Goal: Task Accomplishment & Management: Manage account settings

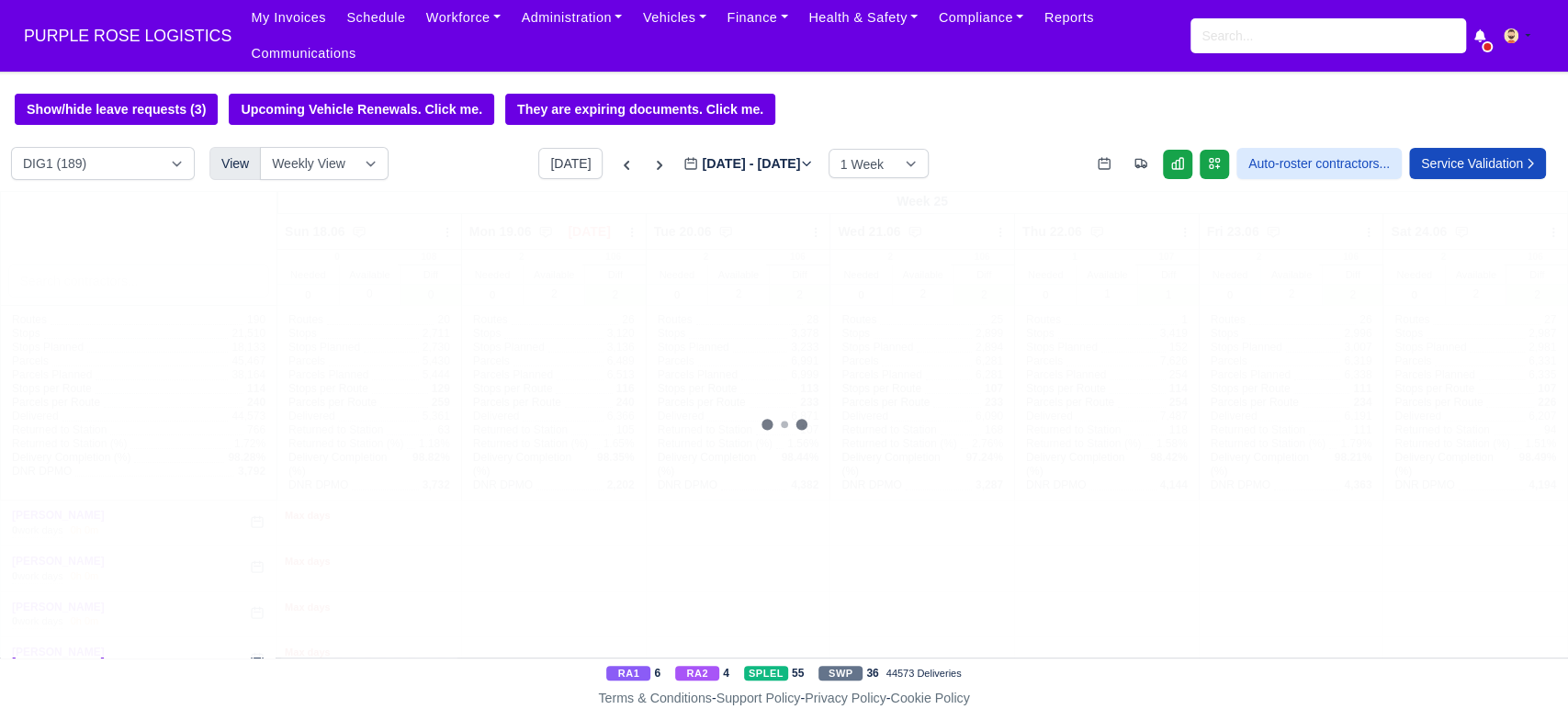
type input "[DATE]"
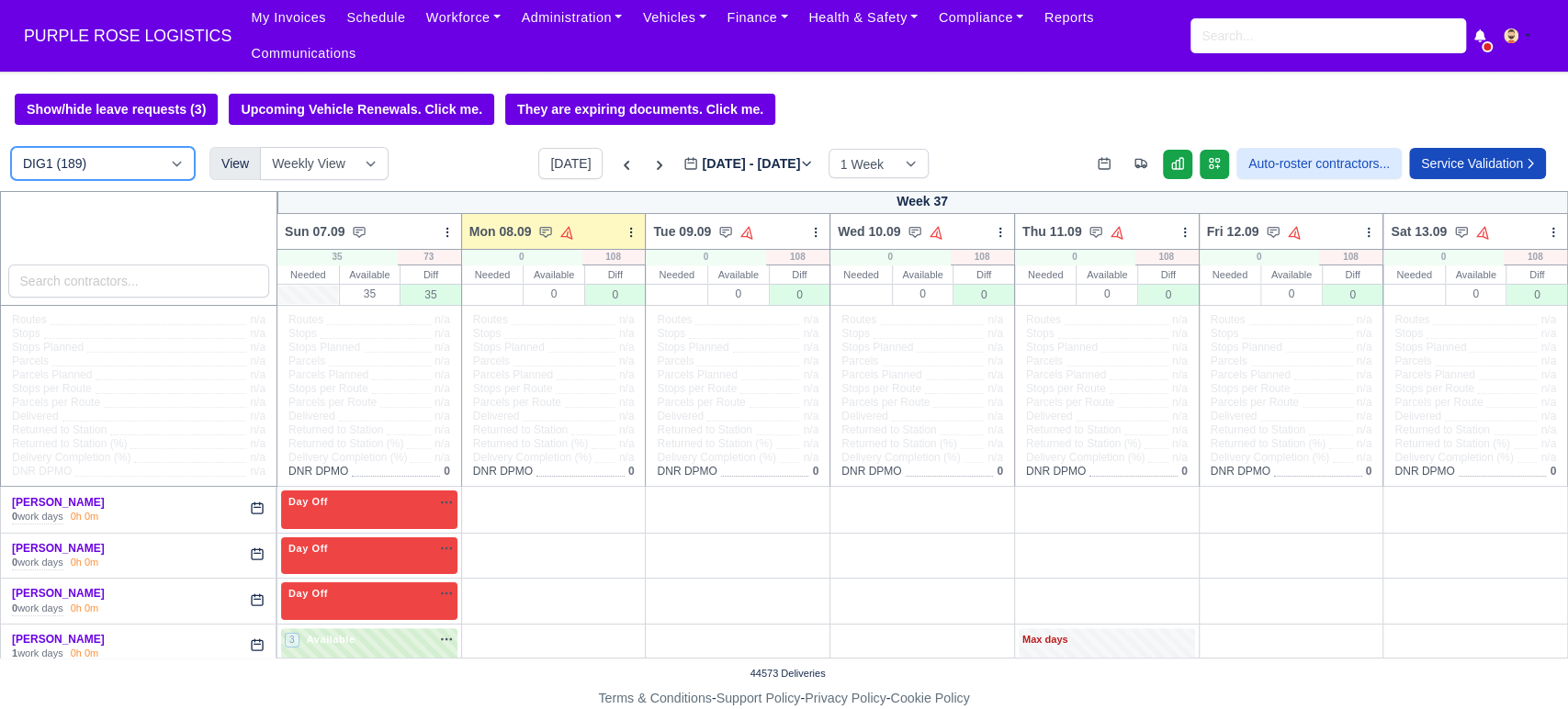
click at [120, 152] on select "DIG1 (189) DAK1 (1) GIMD (25)" at bounding box center [103, 163] width 184 height 33
select select "5"
click at [11, 147] on select "DIG1 (189) DAK1 (1) GIMD (25)" at bounding box center [103, 163] width 184 height 33
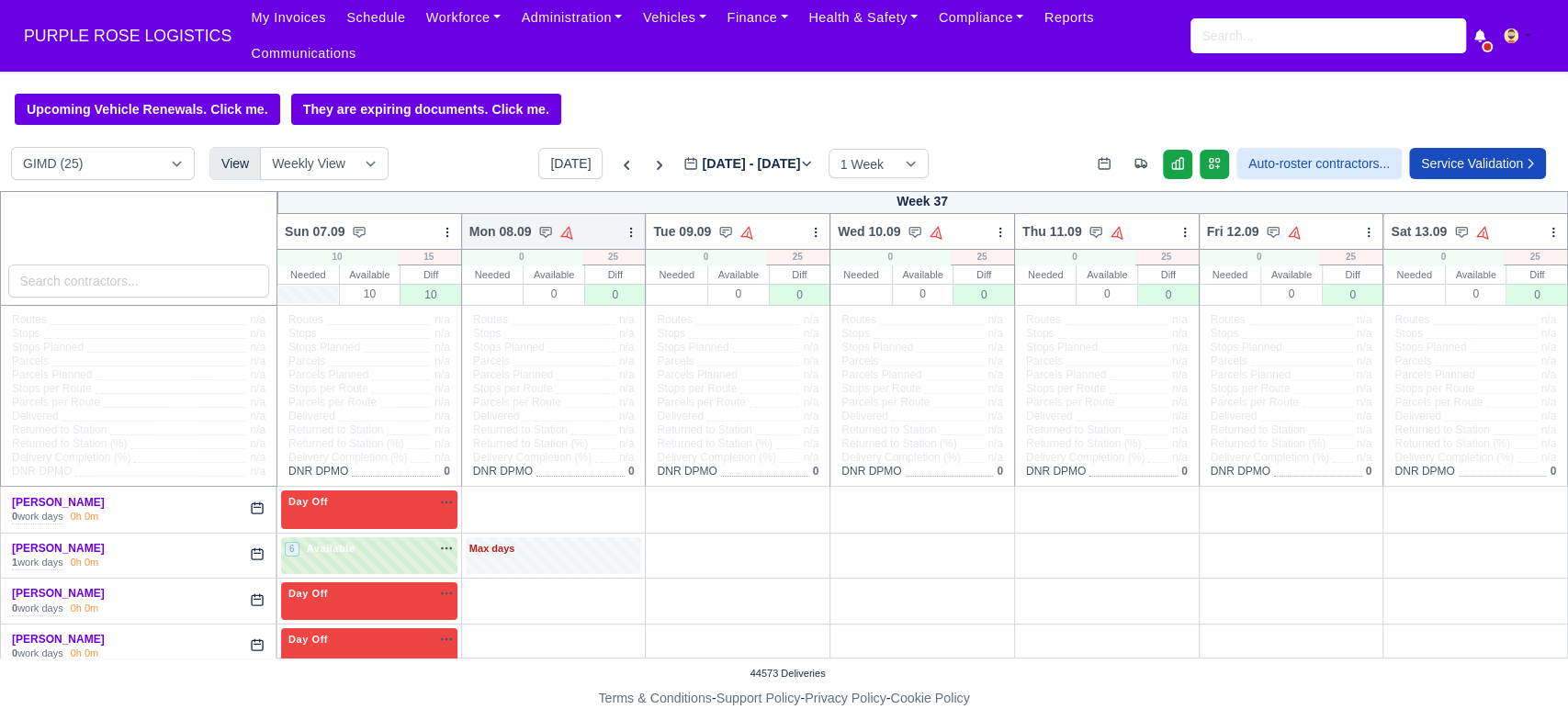
click at [625, 226] on icon at bounding box center [632, 233] width 13 height 13
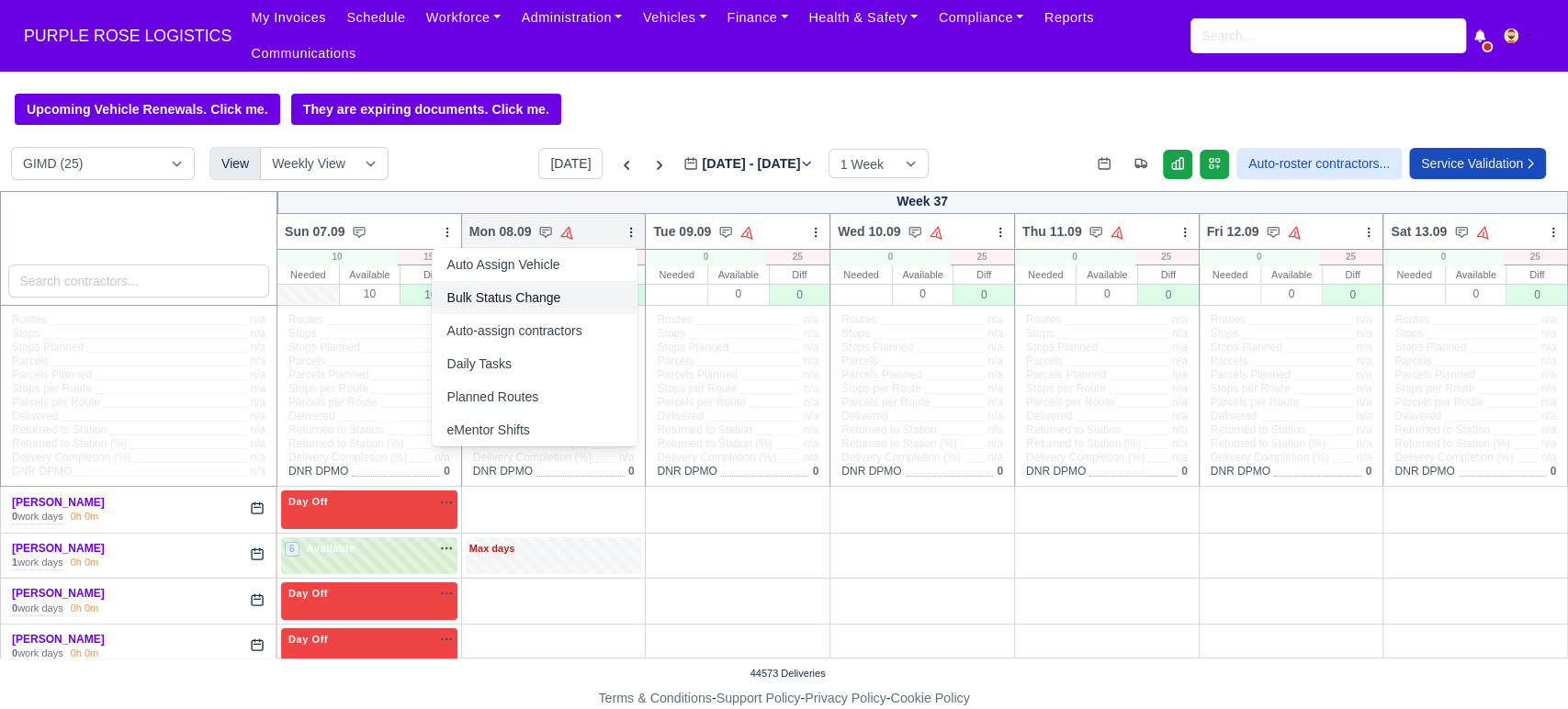
click at [495, 281] on link "Bulk Status Change" at bounding box center [534, 297] width 206 height 33
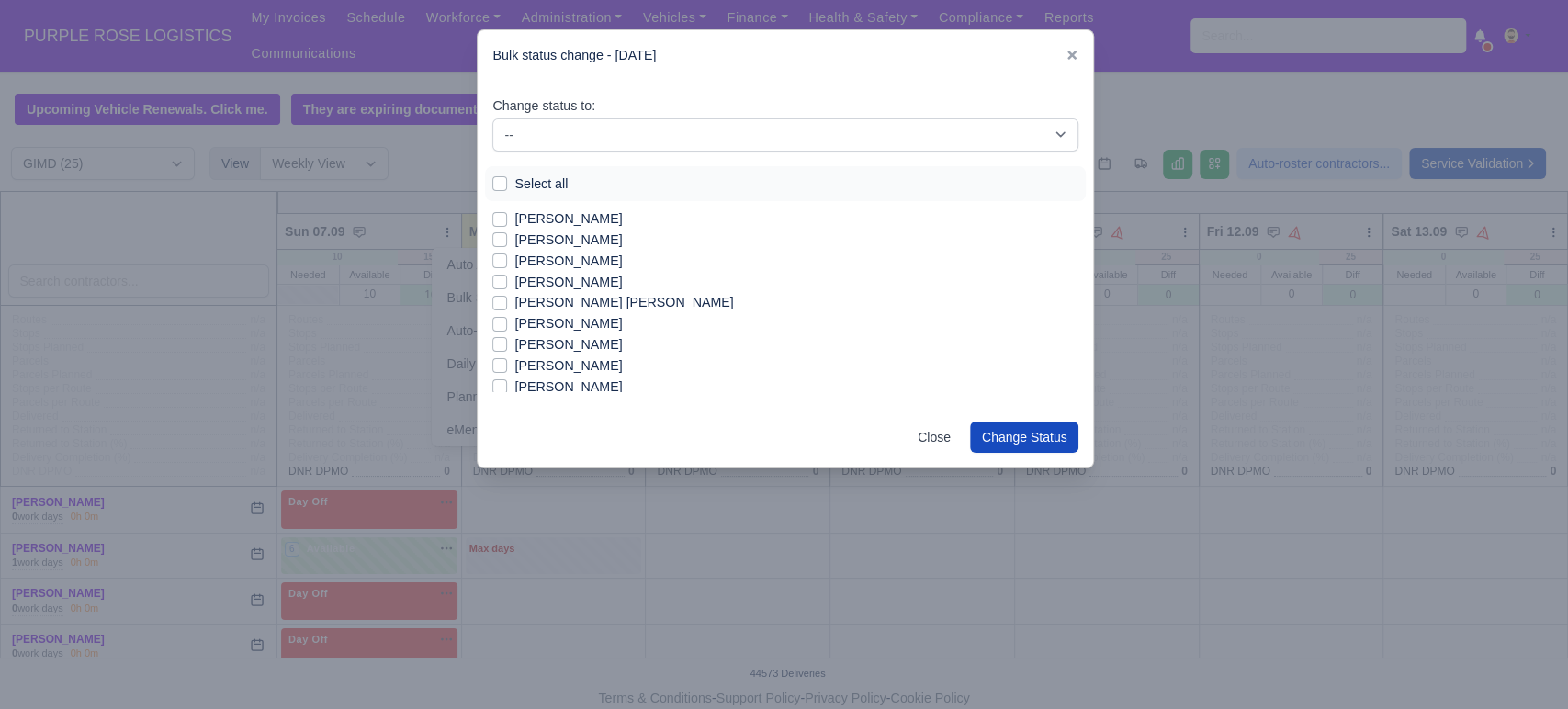
click at [507, 179] on div "Select all" at bounding box center [785, 184] width 586 height 22
click at [514, 188] on label "Select all" at bounding box center [540, 184] width 53 height 22
click at [501, 188] on input "Select all" at bounding box center [500, 181] width 15 height 15
checkbox input "true"
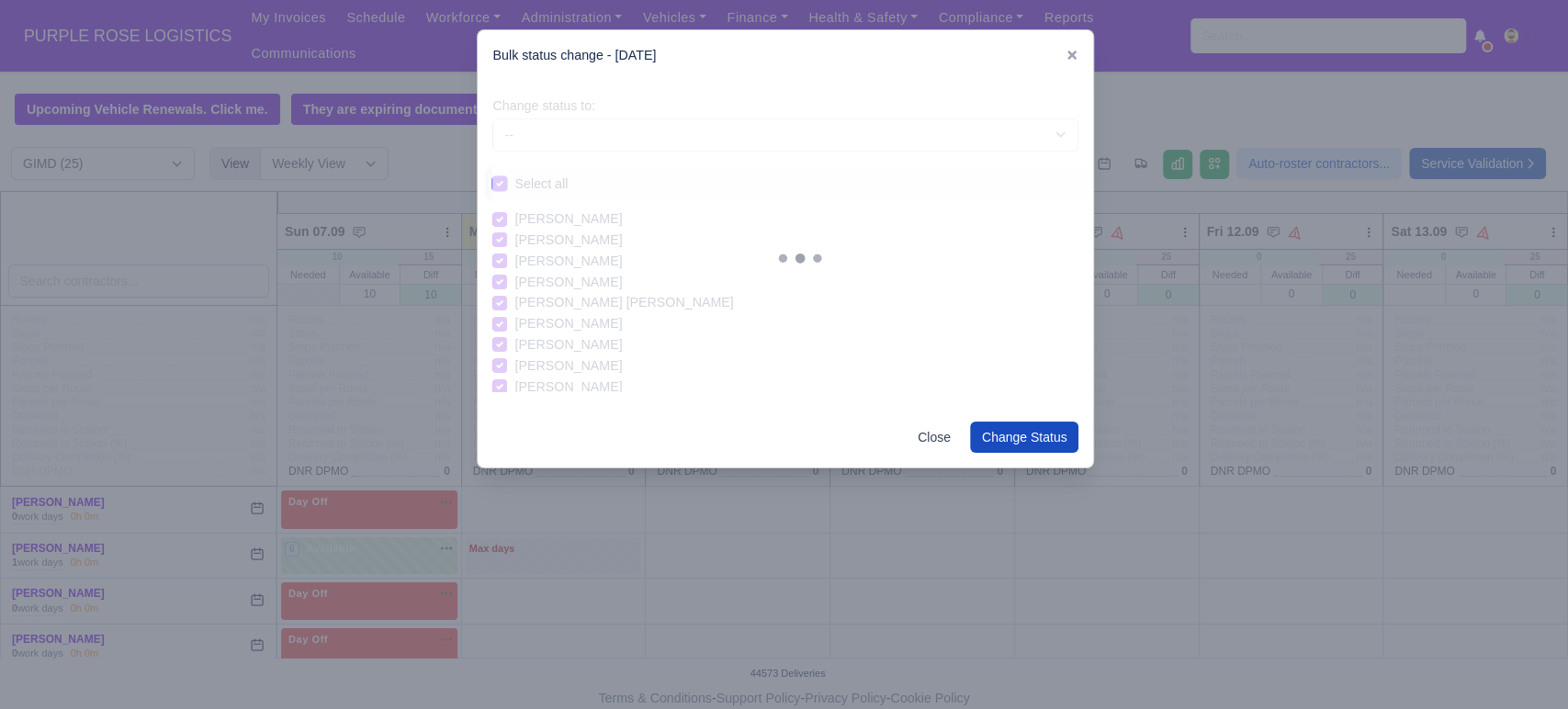
checkbox input "true"
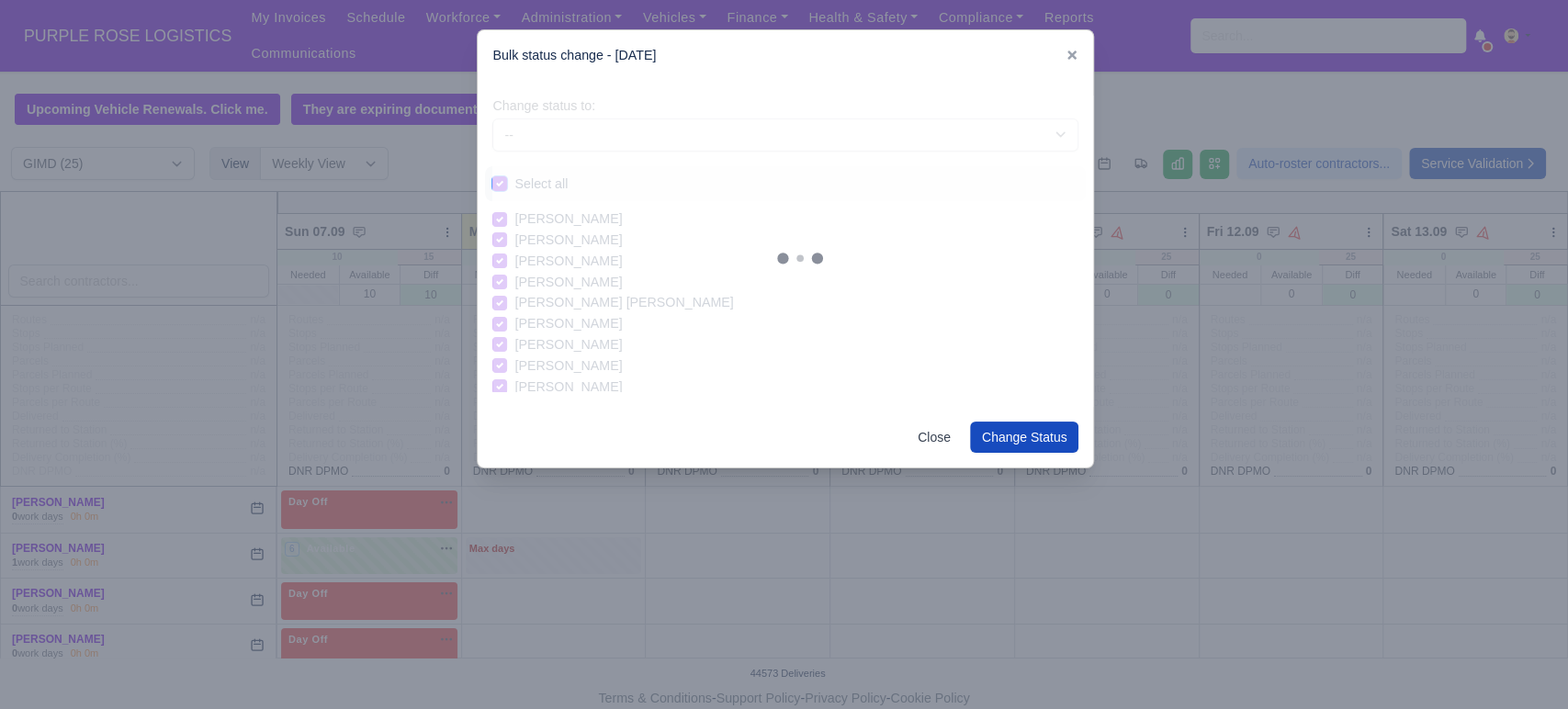
checkbox input "true"
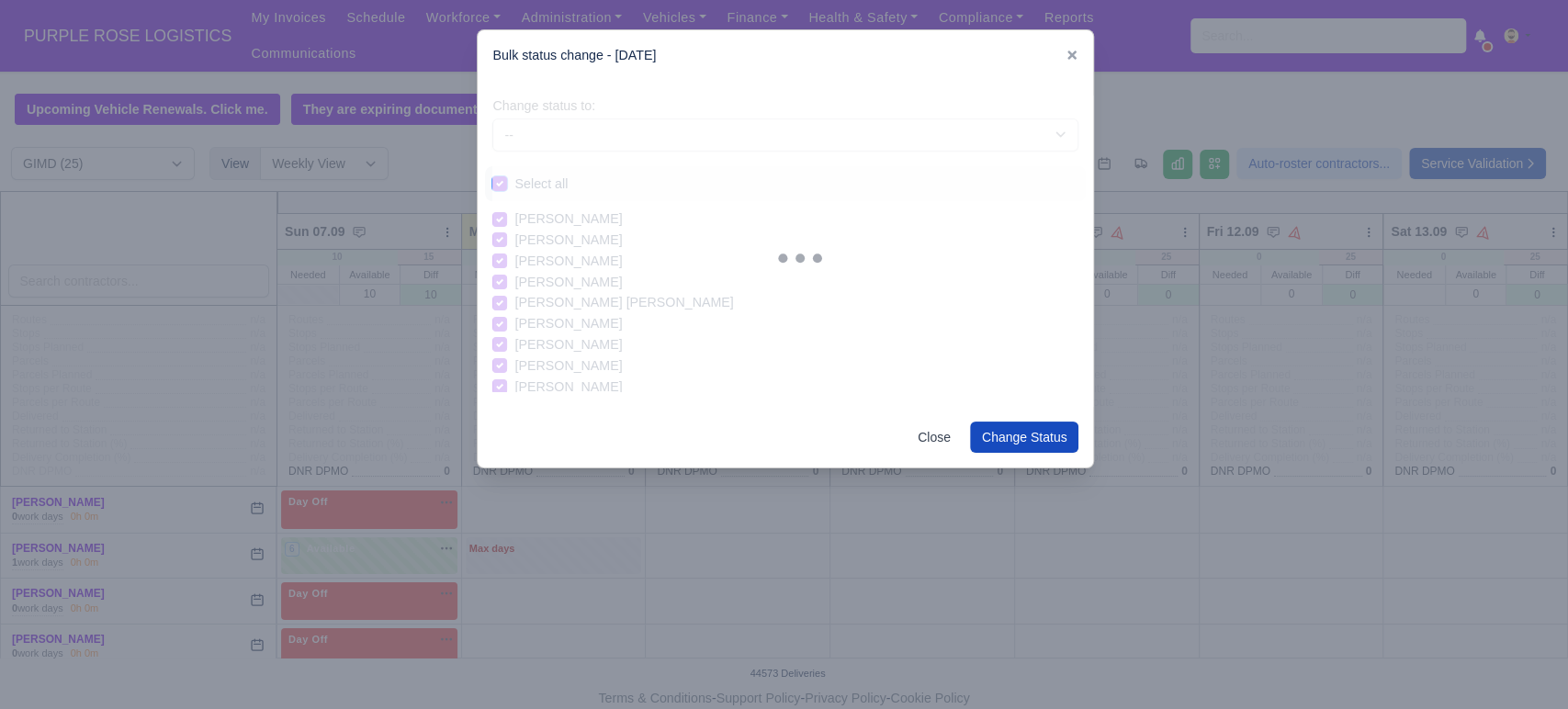
checkbox input "true"
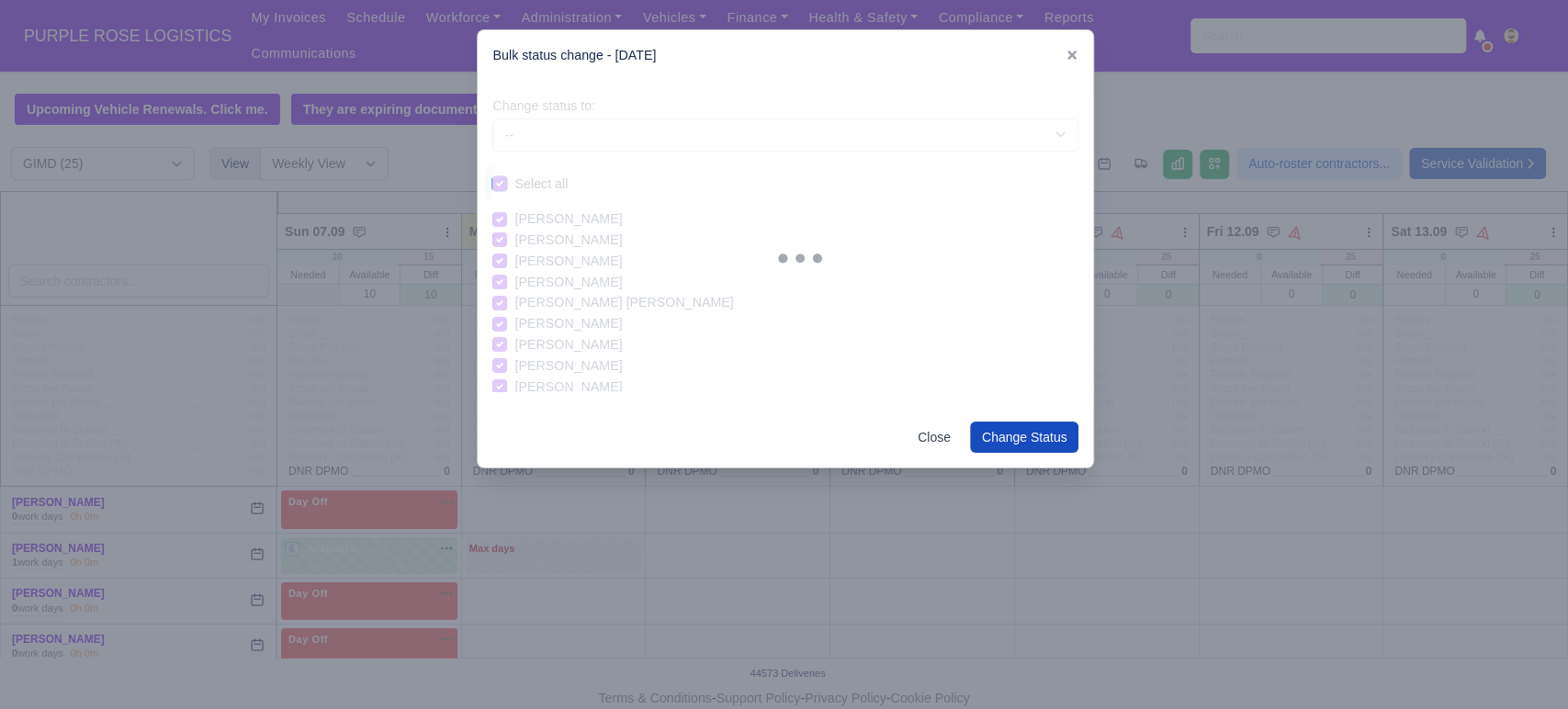
checkbox input "true"
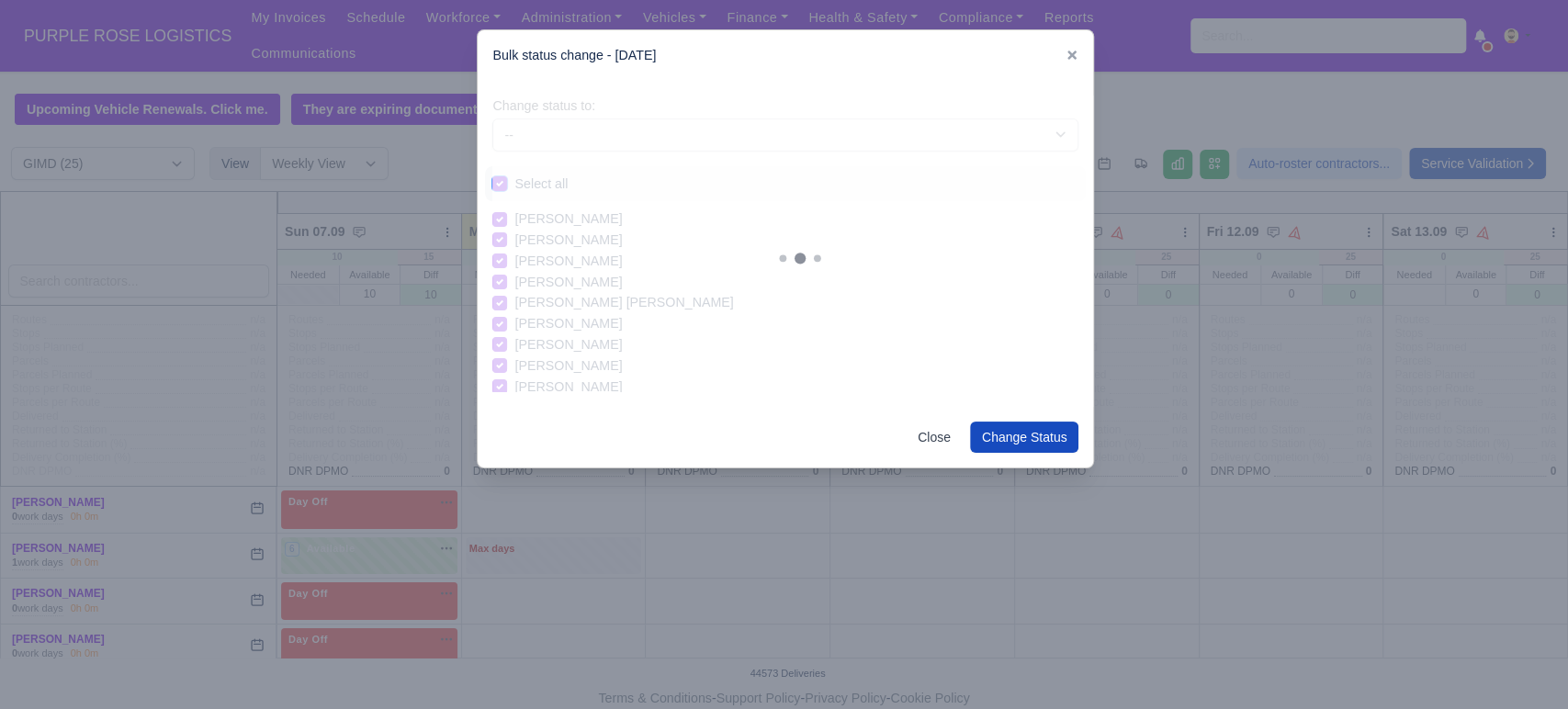
checkbox input "true"
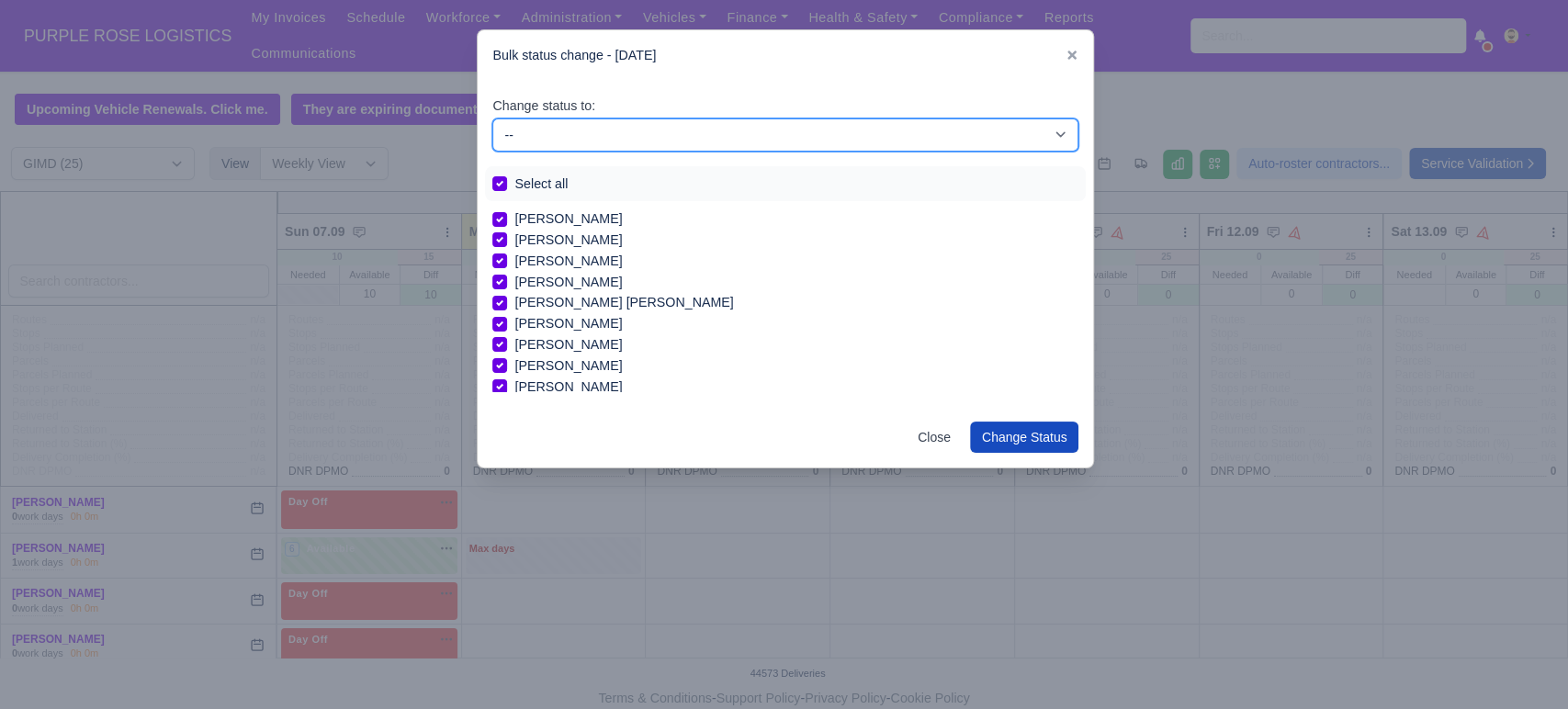
click at [571, 142] on select "-- Available Day Off Stand By Holiday In Office OSM Ridealong Nursery 1 Nursery…" at bounding box center [785, 134] width 586 height 33
select select "Day Off"
click at [493, 118] on select "-- Available Day Off Stand By Holiday In Office OSM Ridealong Nursery 1 Nursery…" at bounding box center [785, 134] width 586 height 33
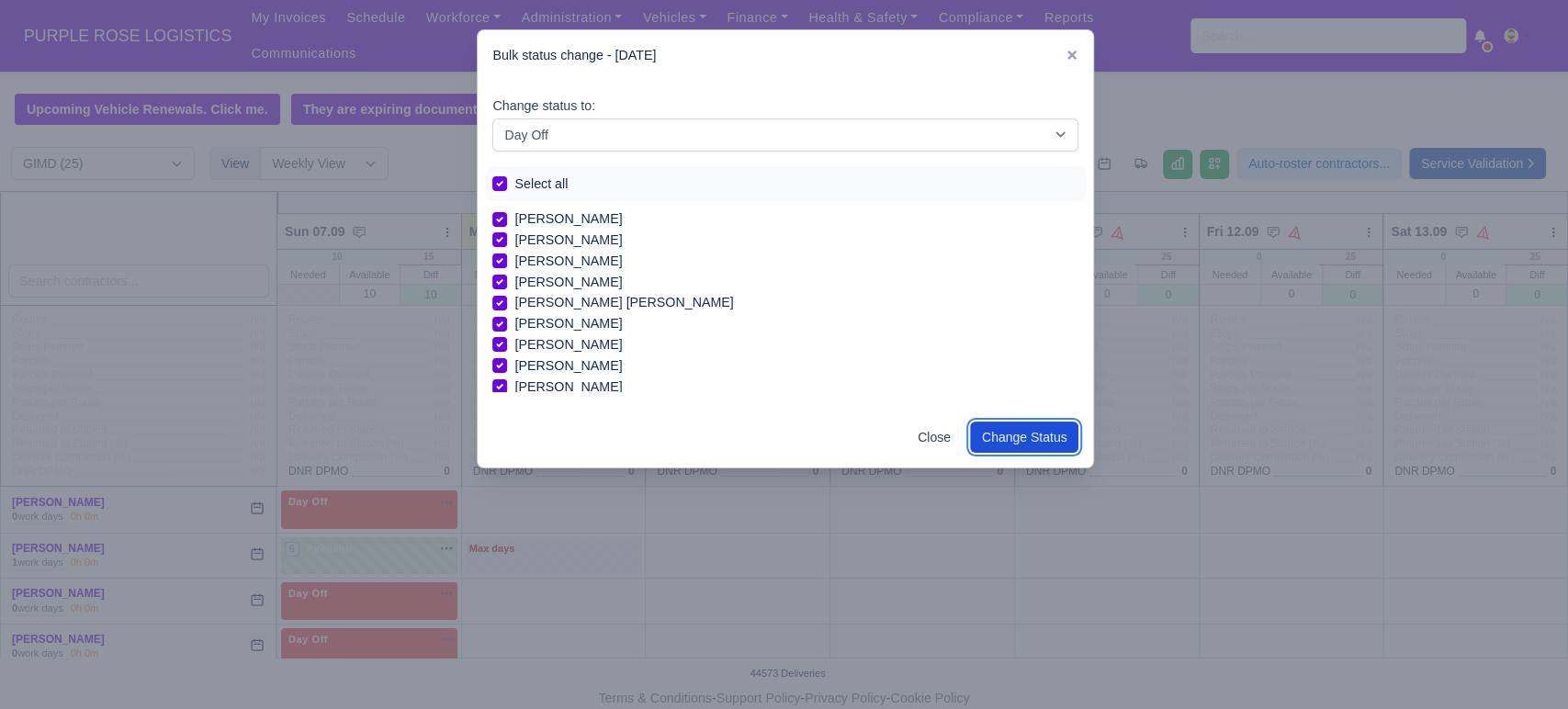
click at [1036, 437] on button "Change Status" at bounding box center [1025, 436] width 109 height 31
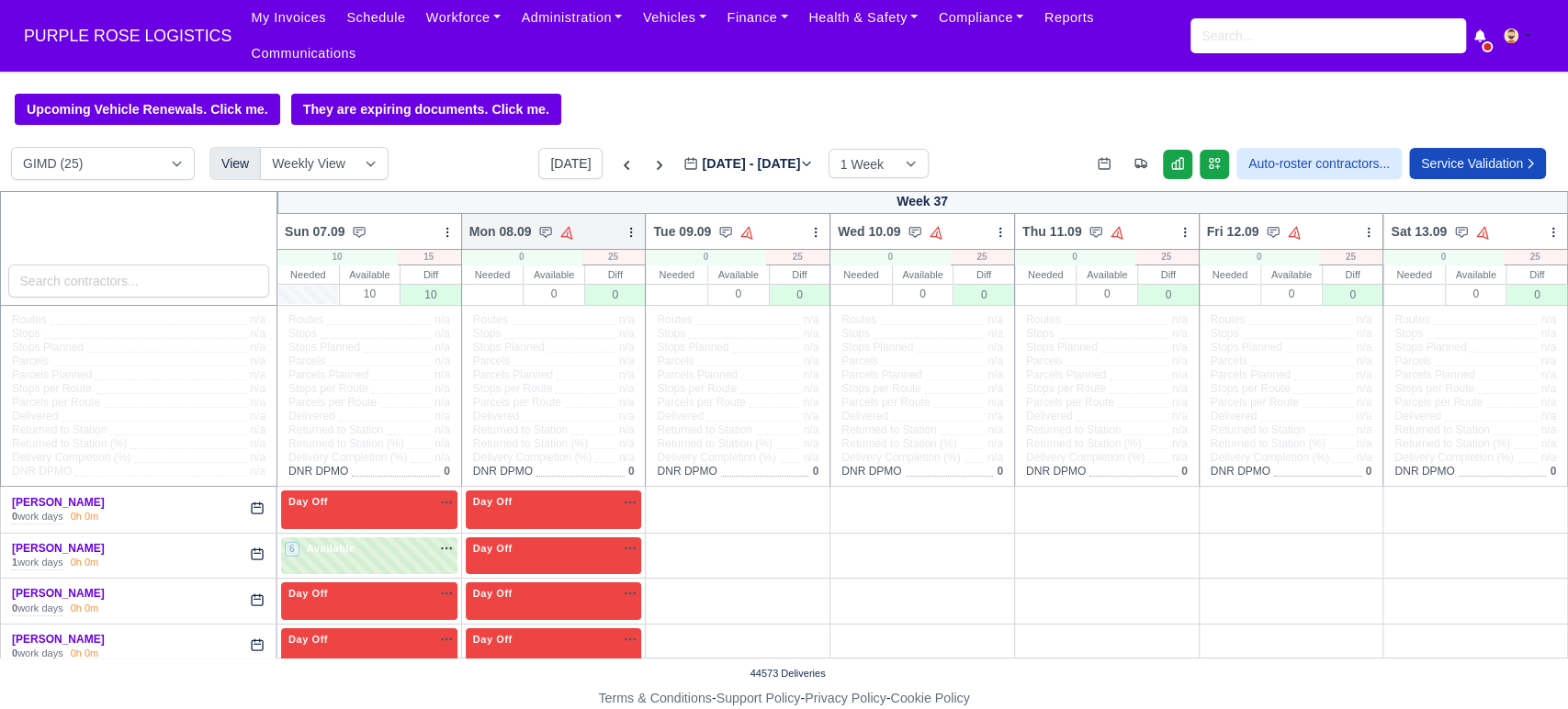
click at [625, 222] on div at bounding box center [632, 232] width 13 height 19
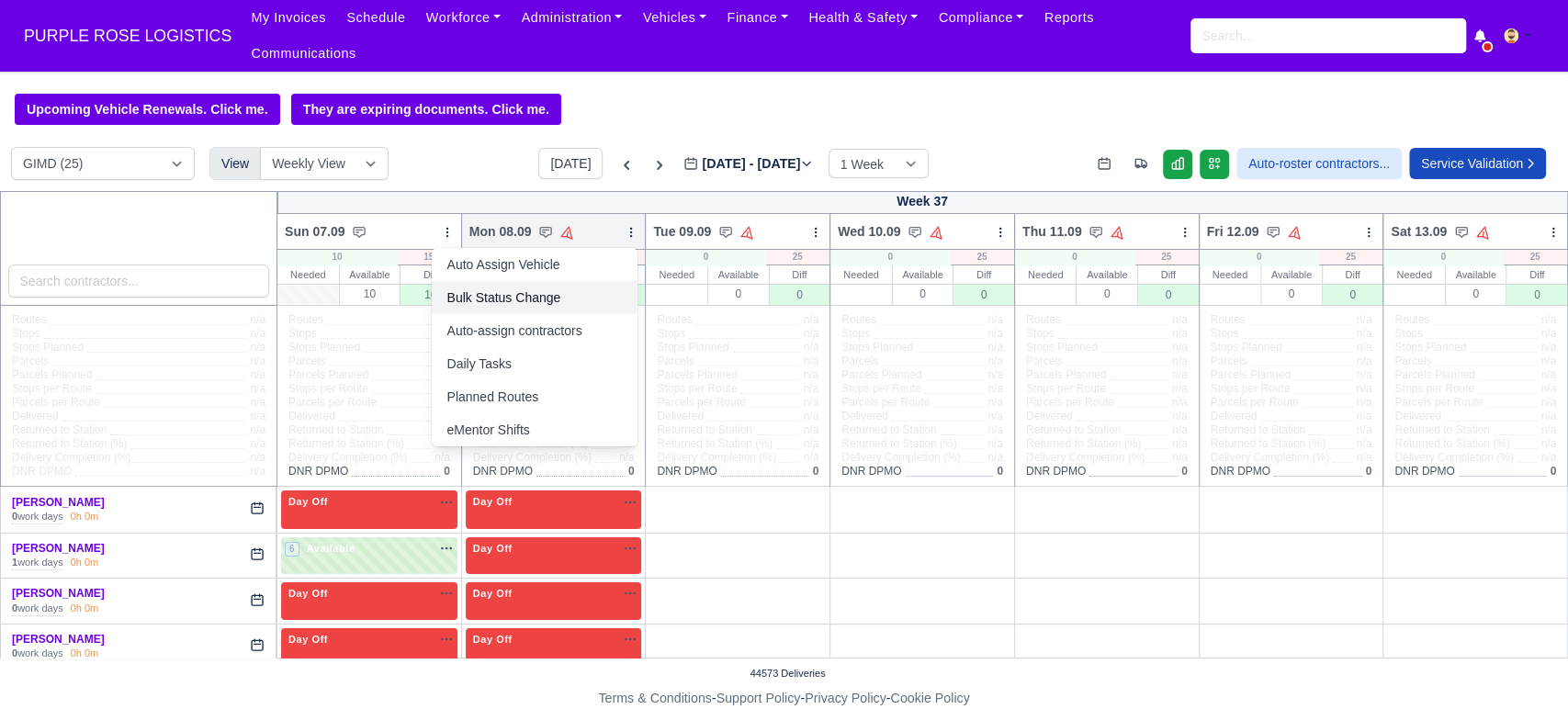
click at [492, 281] on link "Bulk Status Change" at bounding box center [534, 297] width 206 height 33
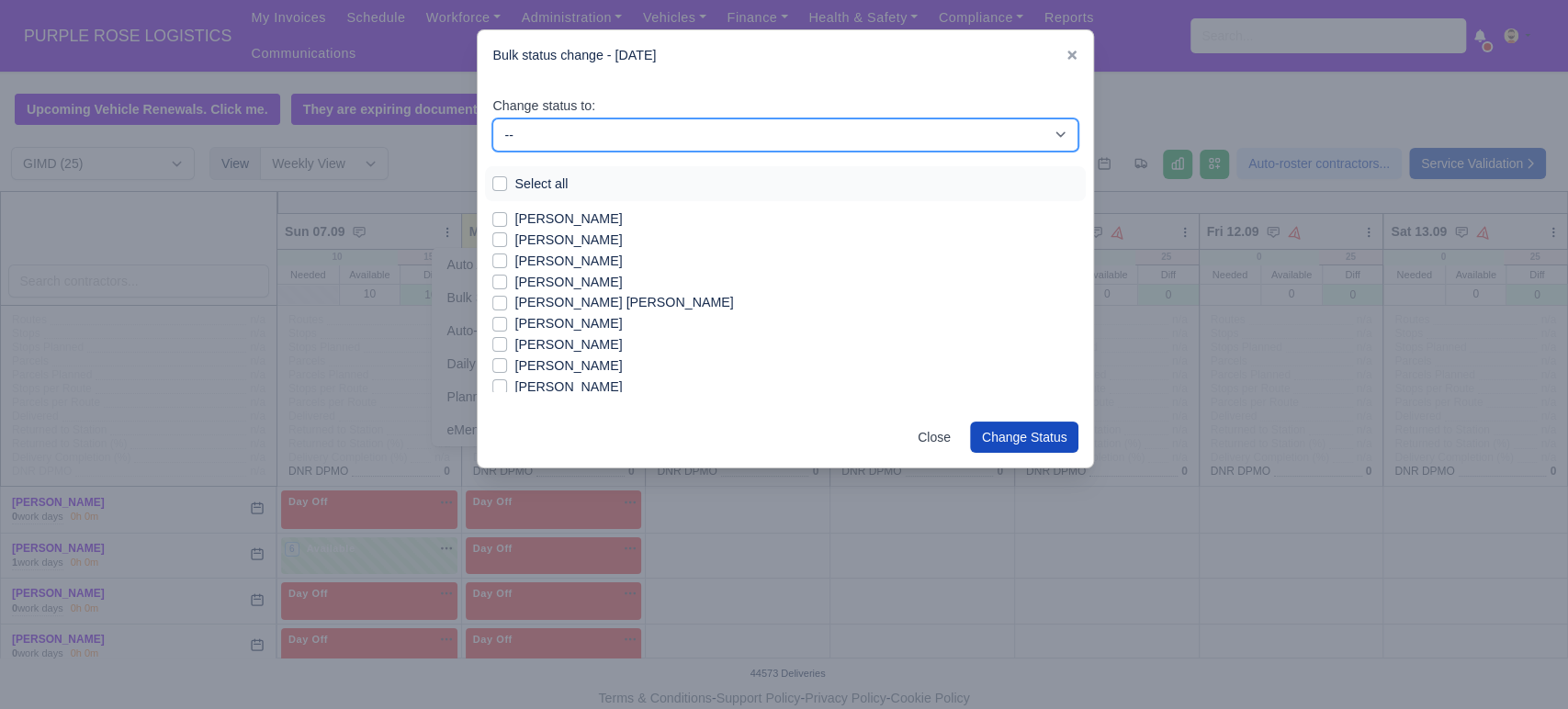
click at [586, 138] on select "-- Available Day Off Stand By Holiday In Office OSM Ridealong Nursery 1 Nursery…" at bounding box center [785, 134] width 586 height 33
select select "Available"
click at [493, 118] on select "-- Available Day Off Stand By Holiday In Office OSM Ridealong Nursery 1 Nursery…" at bounding box center [785, 134] width 586 height 33
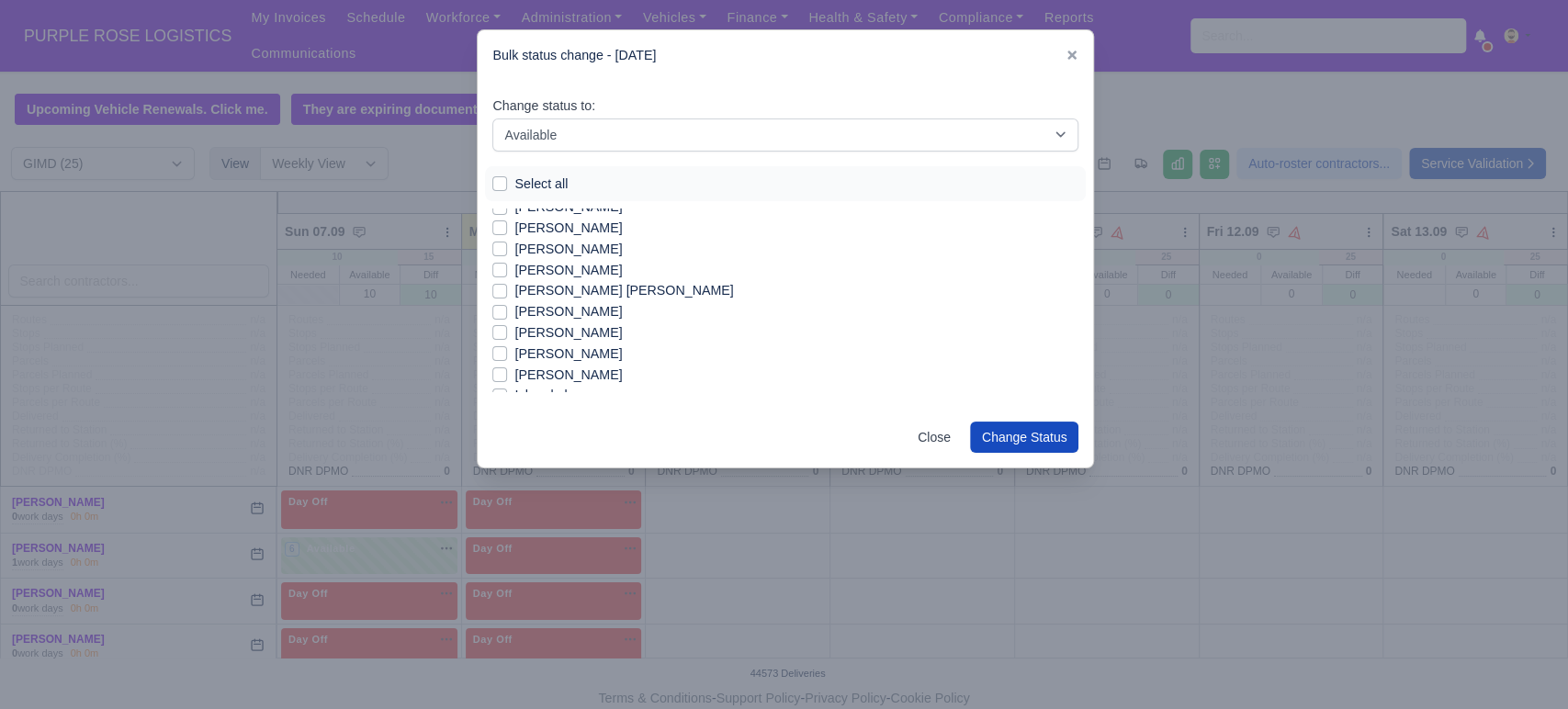
click at [602, 285] on label "[PERSON_NAME] [PERSON_NAME]" at bounding box center [623, 291] width 219 height 22
click at [507, 285] on input "[PERSON_NAME] [PERSON_NAME]" at bounding box center [500, 288] width 15 height 15
checkbox input "true"
click at [571, 310] on label "[PERSON_NAME]" at bounding box center [568, 311] width 108 height 22
click at [507, 310] on input "[PERSON_NAME]" at bounding box center [500, 309] width 15 height 15
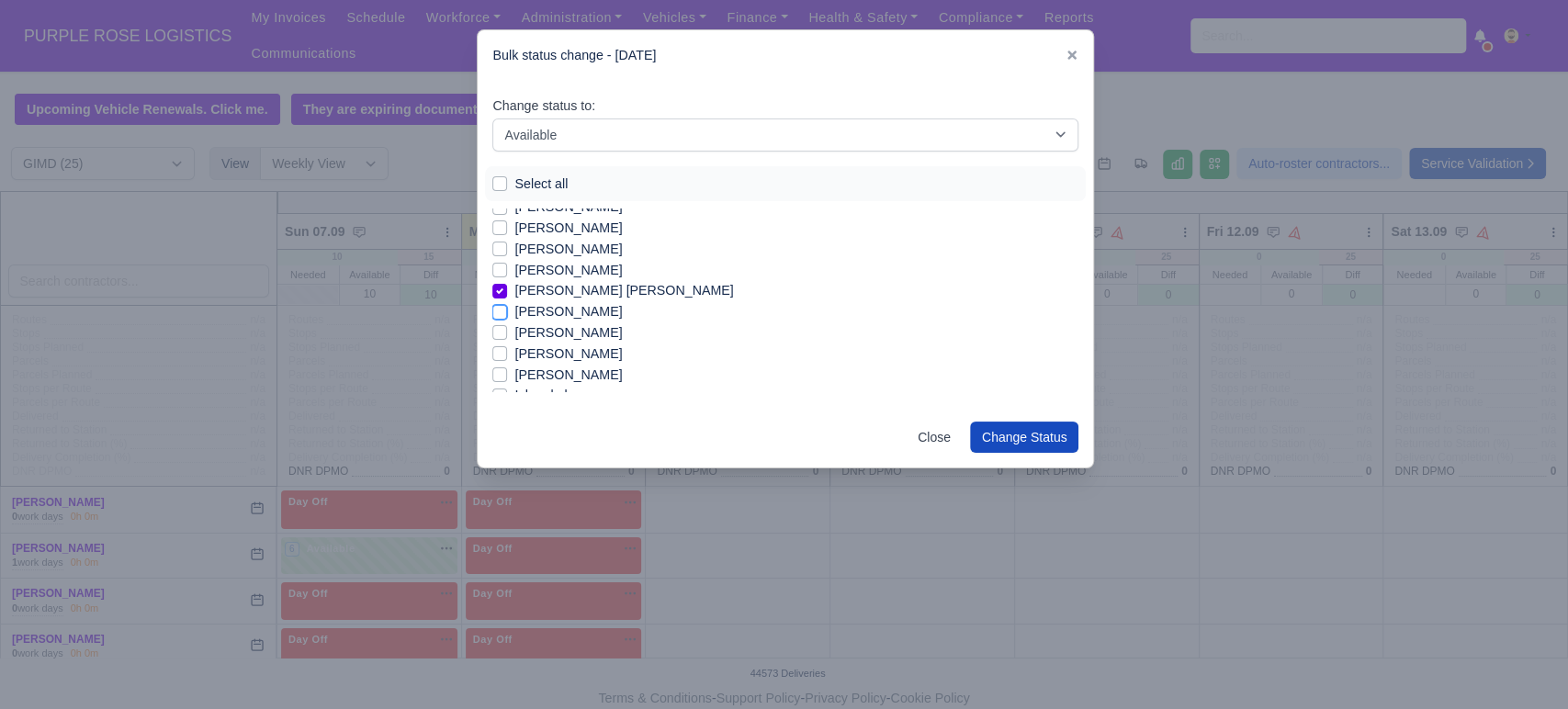
checkbox input "true"
click at [570, 307] on label "[PERSON_NAME]" at bounding box center [568, 309] width 108 height 22
click at [507, 307] on input "[PERSON_NAME]" at bounding box center [500, 306] width 15 height 15
checkbox input "true"
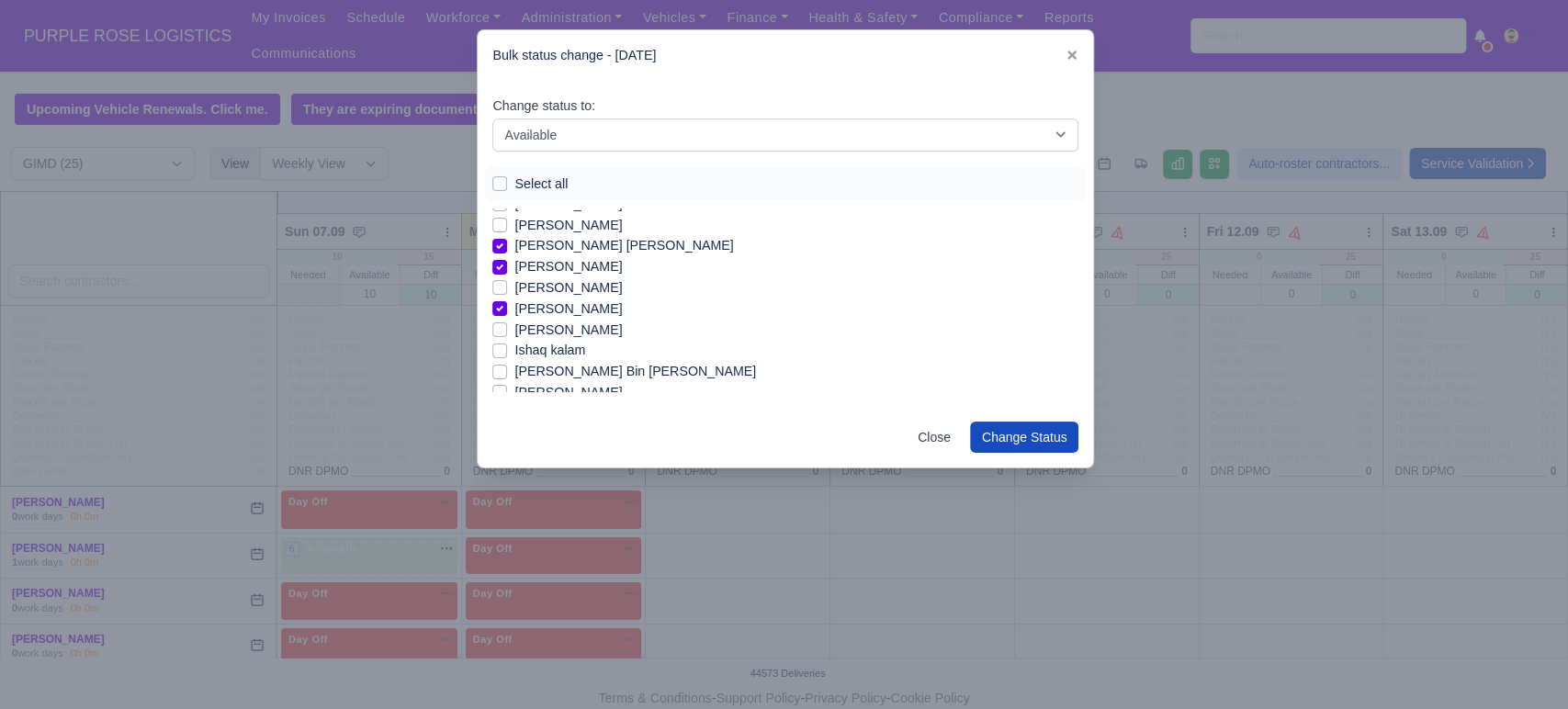
click at [557, 328] on label "[PERSON_NAME]" at bounding box center [568, 330] width 108 height 22
click at [507, 328] on input "[PERSON_NAME]" at bounding box center [500, 327] width 15 height 15
checkbox input "true"
click at [558, 343] on label "Ishaq kalam" at bounding box center [549, 350] width 70 height 22
click at [507, 343] on input "Ishaq kalam" at bounding box center [500, 347] width 15 height 15
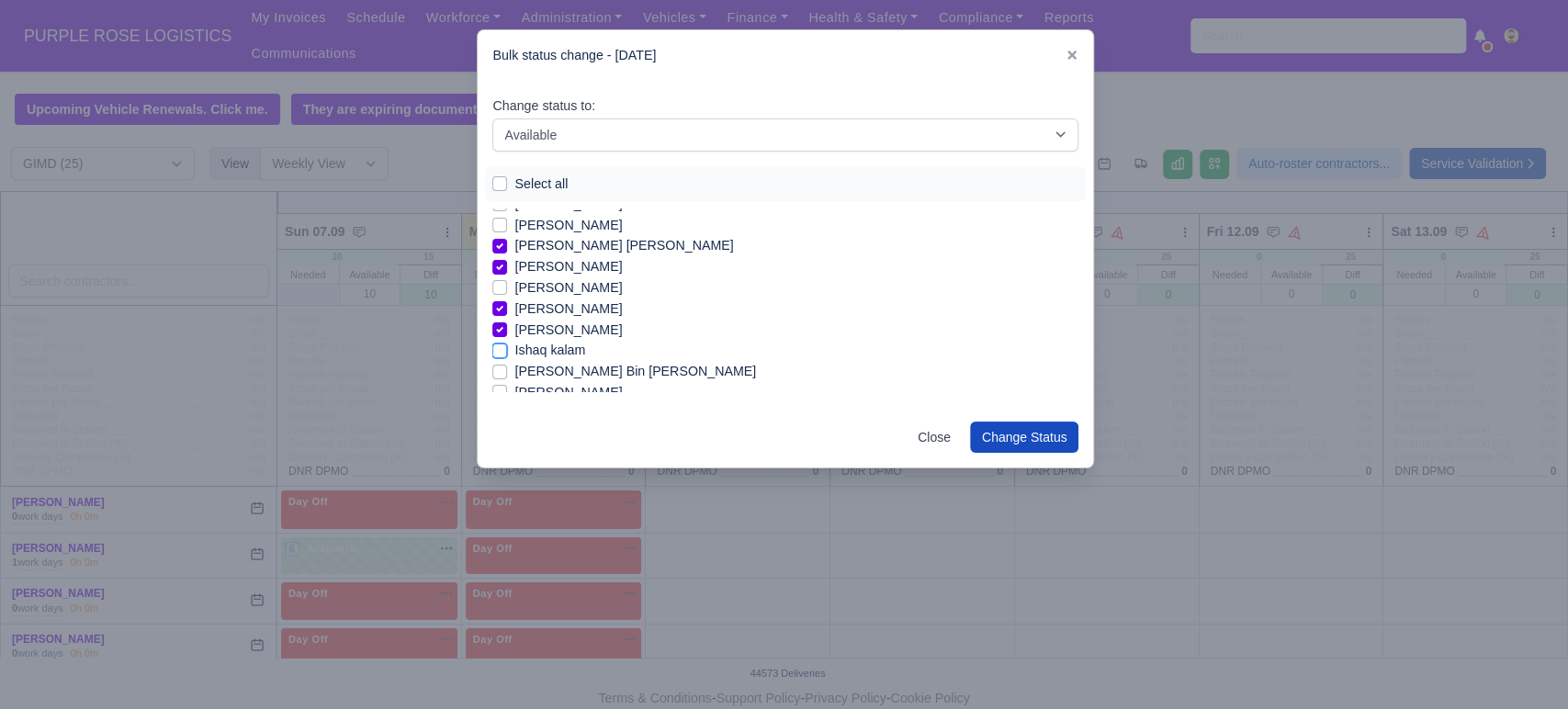
checkbox input "true"
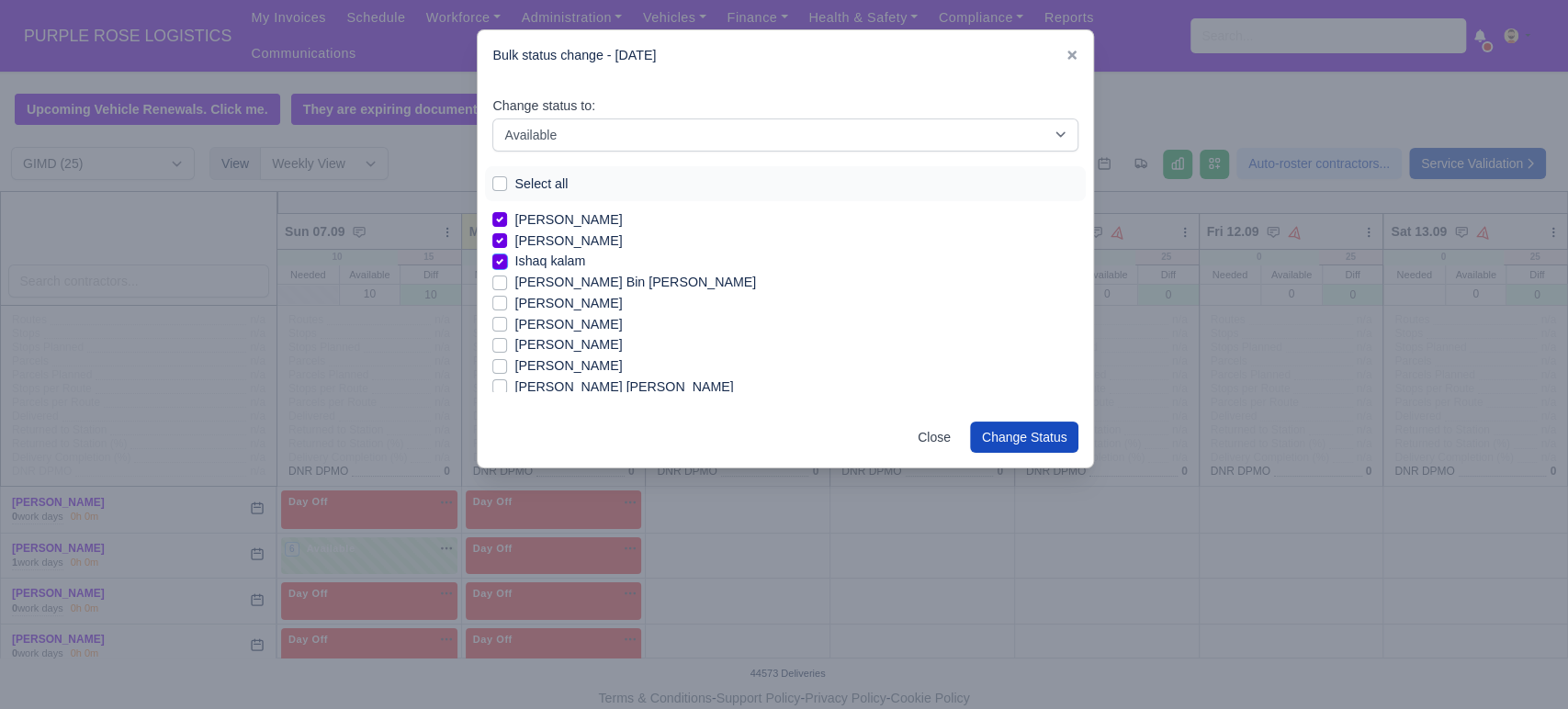
scroll to position [147, 0]
click at [566, 307] on label "[PERSON_NAME]" at bounding box center [568, 302] width 108 height 22
click at [507, 307] on input "[PERSON_NAME]" at bounding box center [500, 299] width 15 height 15
checkbox input "true"
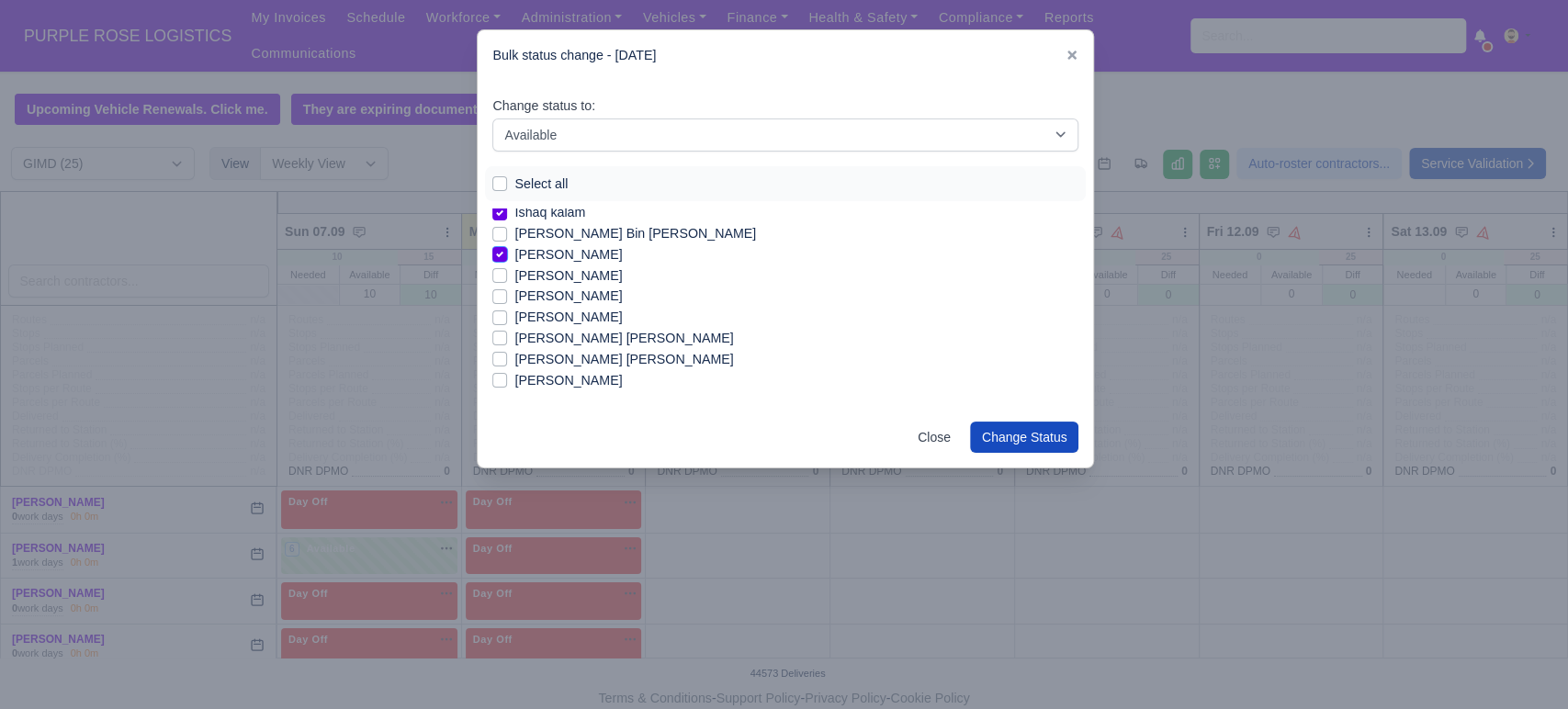
scroll to position [196, 0]
click at [622, 319] on label "[PERSON_NAME]" at bounding box center [568, 316] width 108 height 22
click at [507, 319] on input "[PERSON_NAME]" at bounding box center [500, 313] width 15 height 15
checkbox input "true"
click at [599, 299] on label "[PERSON_NAME]" at bounding box center [568, 294] width 108 height 22
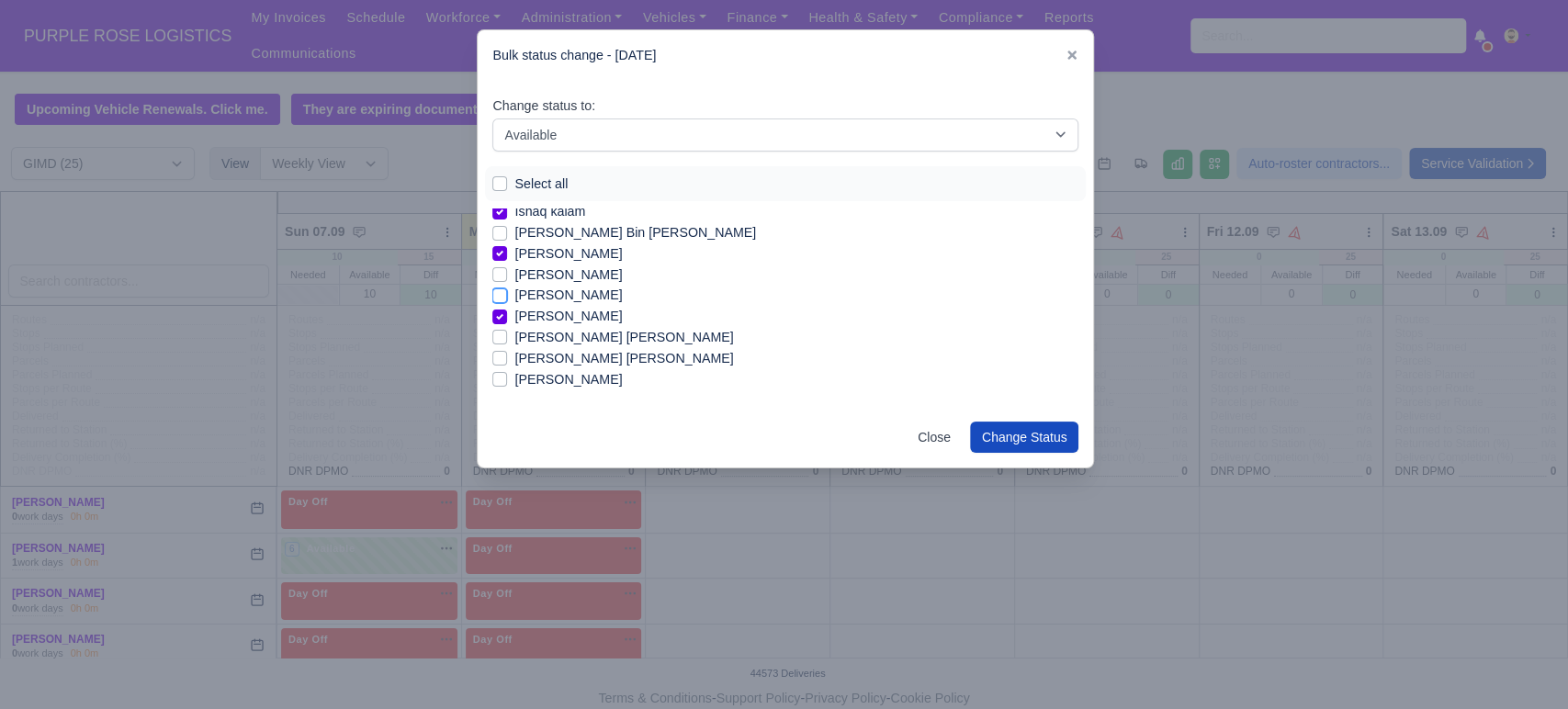
click at [507, 299] on input "[PERSON_NAME]" at bounding box center [500, 292] width 15 height 15
checkbox input "true"
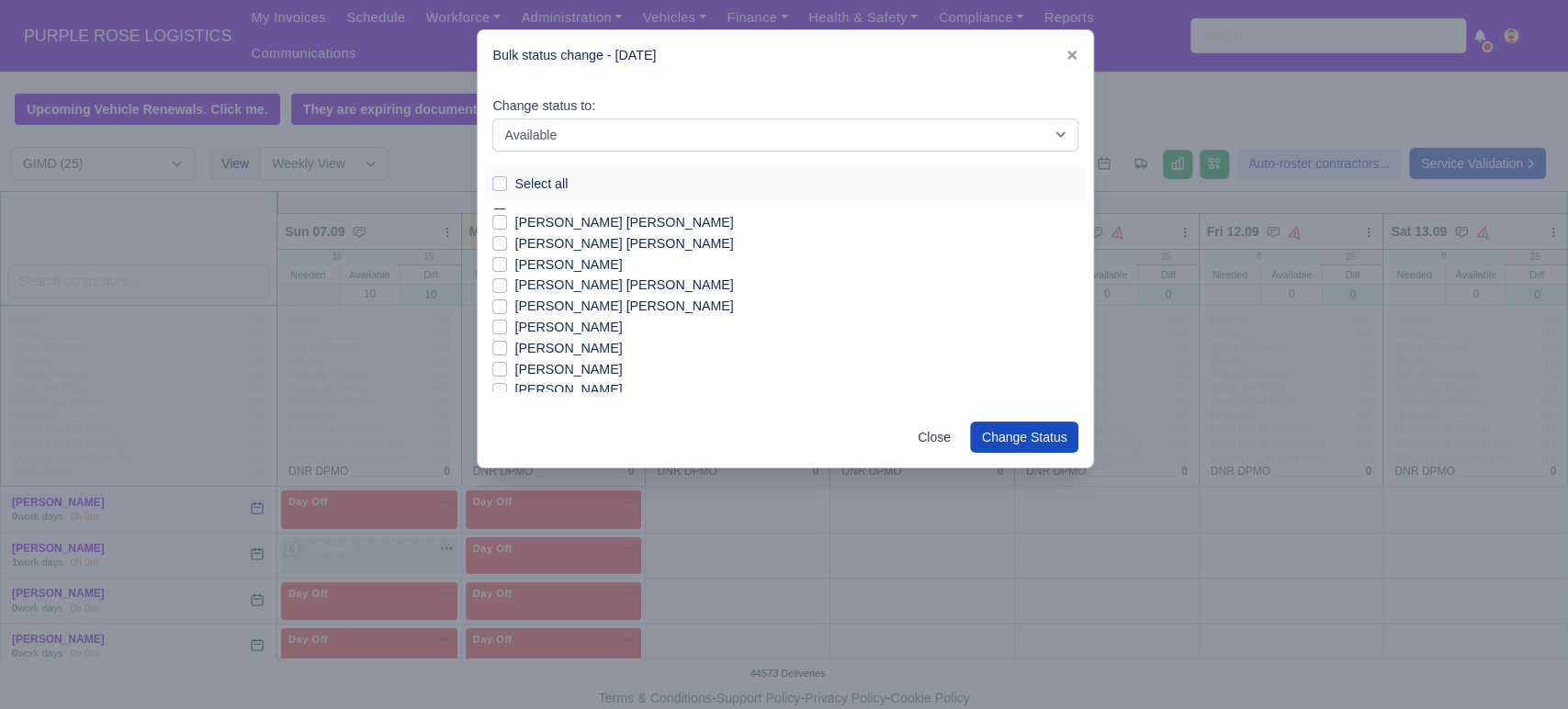
scroll to position [353, 0]
click at [545, 368] on label "[PERSON_NAME]" at bounding box center [568, 369] width 108 height 22
click at [507, 368] on input "[PERSON_NAME]" at bounding box center [500, 366] width 15 height 15
checkbox input "true"
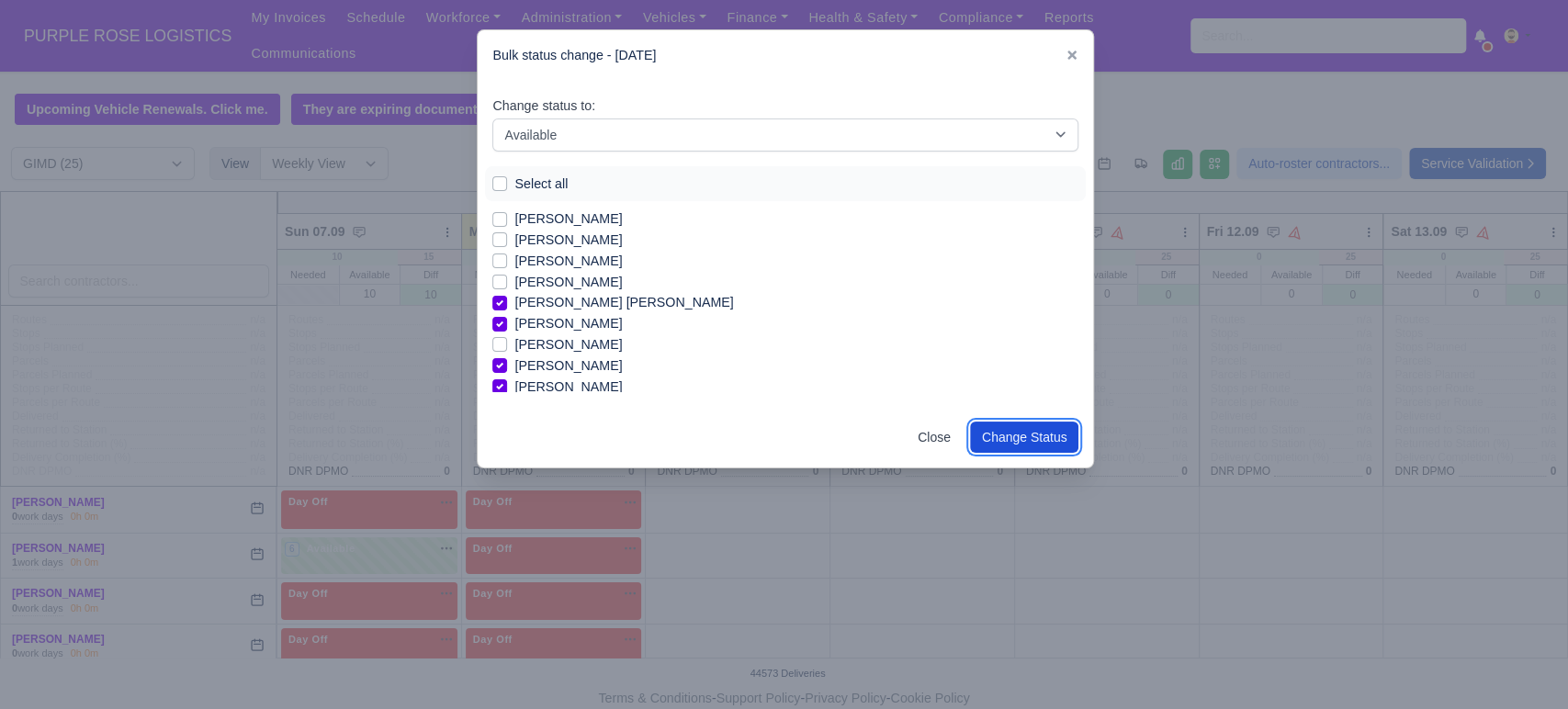
click at [1031, 438] on button "Change Status" at bounding box center [1025, 436] width 109 height 31
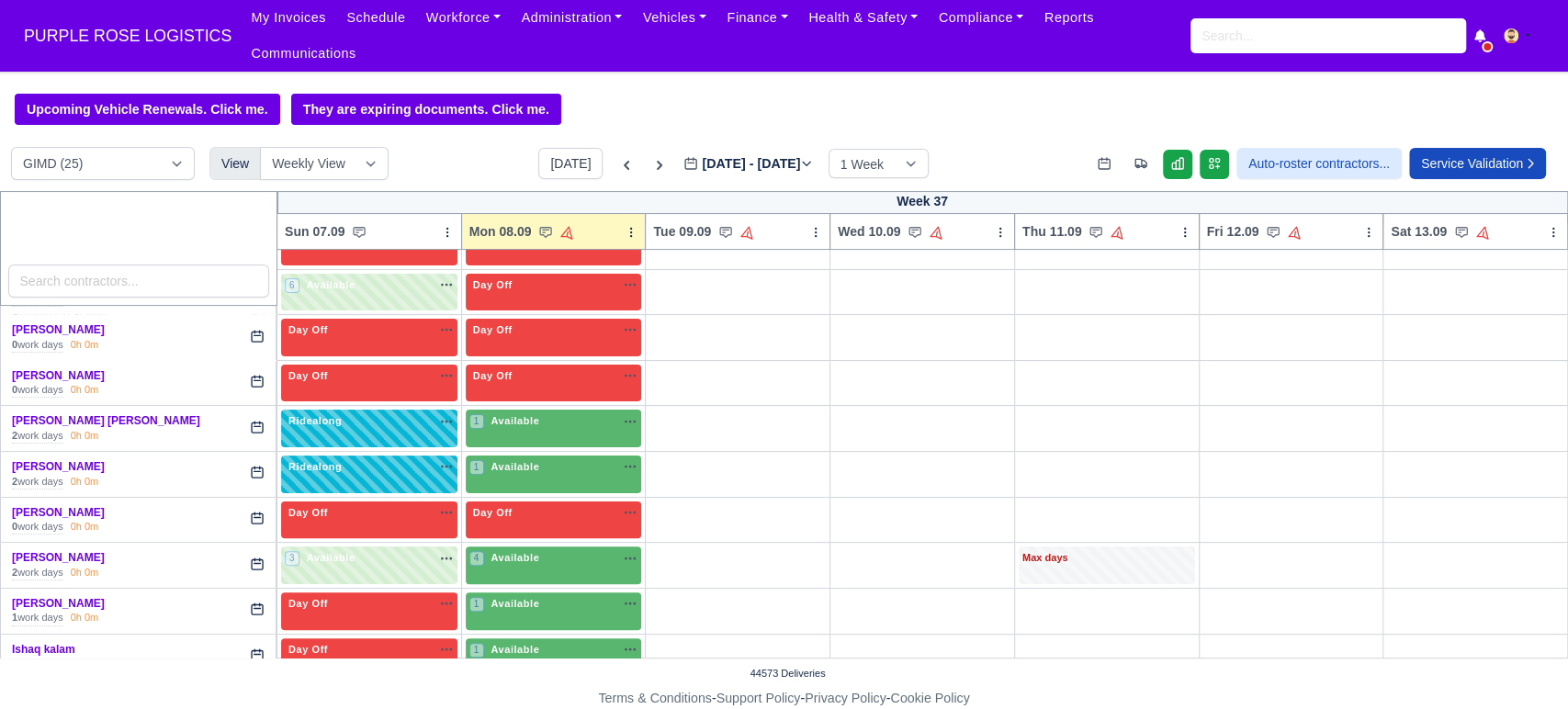
scroll to position [264, 0]
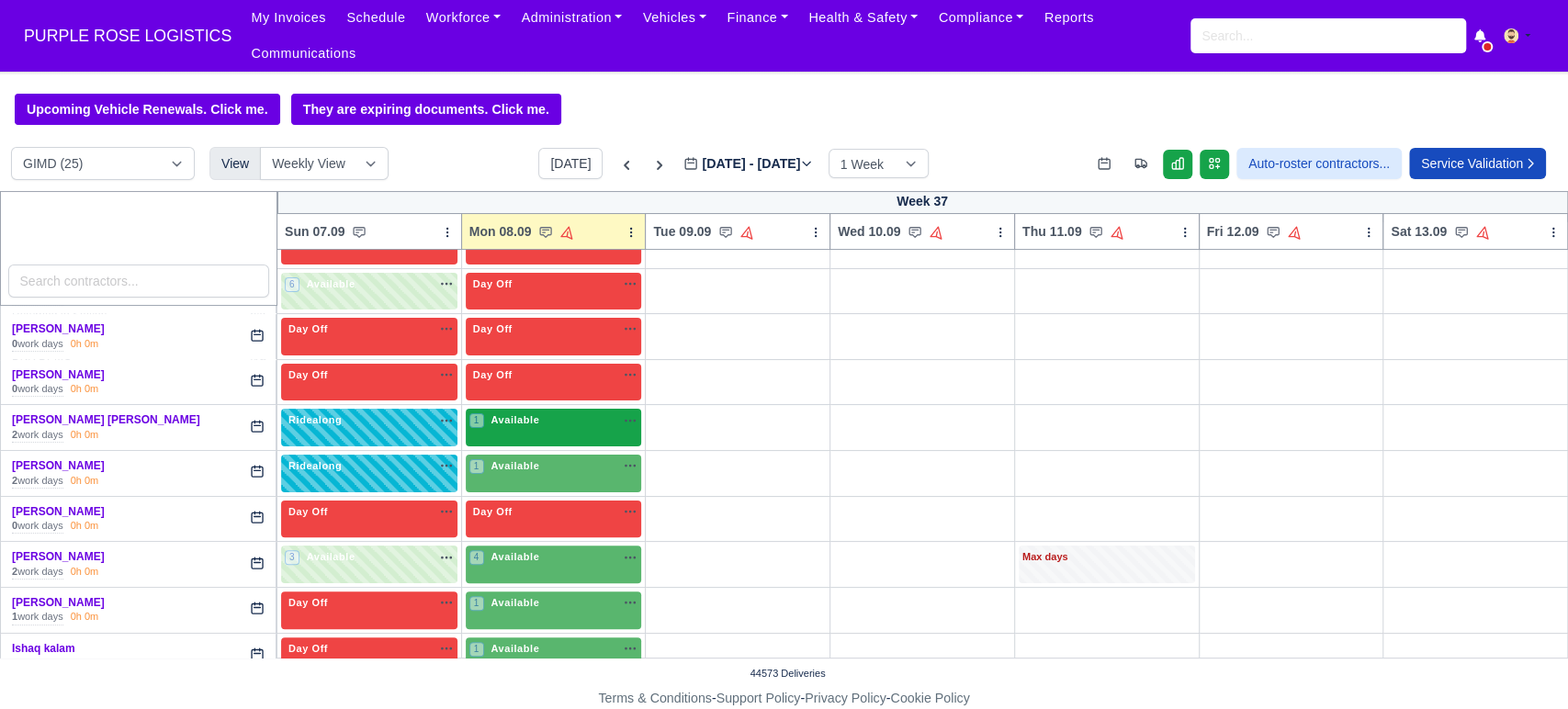
click at [526, 414] on div "1 Available" at bounding box center [554, 428] width 176 height 38
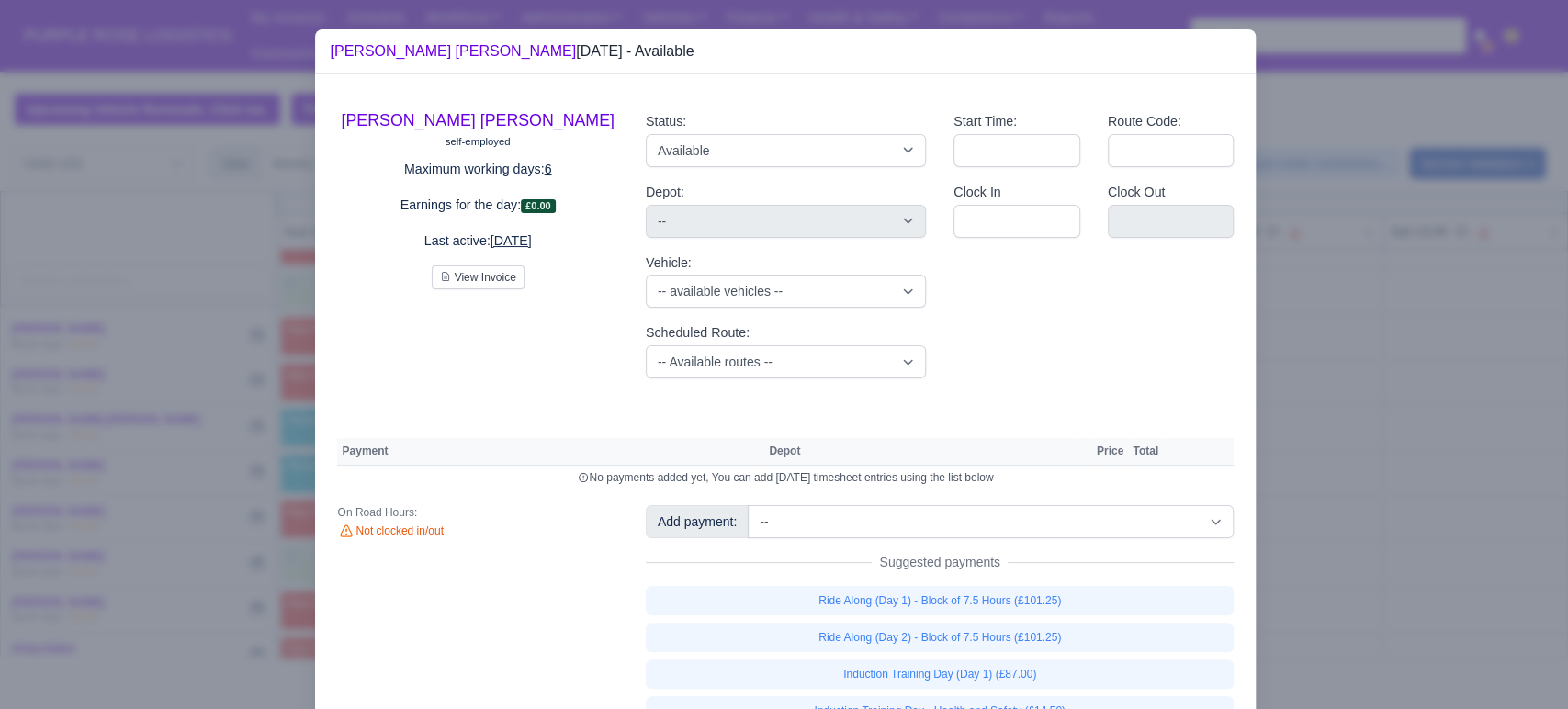
click at [929, 502] on div "[PERSON_NAME] [PERSON_NAME] self-employed Maximum working days: 6 Earnings for …" at bounding box center [785, 407] width 940 height 666
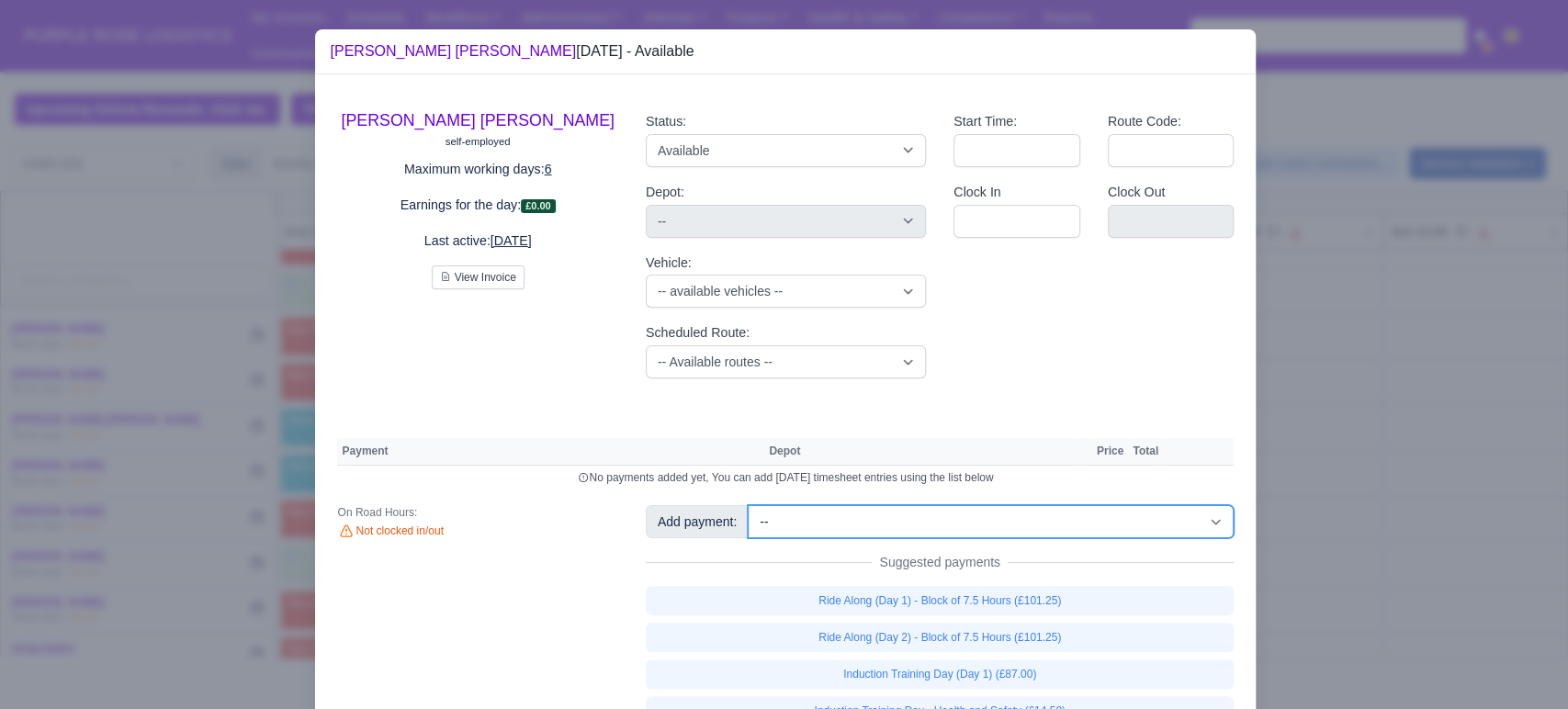
click at [924, 520] on select "-- Additional Hour Support (£14.50) Additional Hour Support (Walkers) (£13.50) …" at bounding box center [991, 520] width 486 height 33
select select "99"
click at [748, 505] on select "-- Additional Hour Support (£14.50) Additional Hour Support (Walkers) (£13.50) …" at bounding box center [991, 520] width 486 height 33
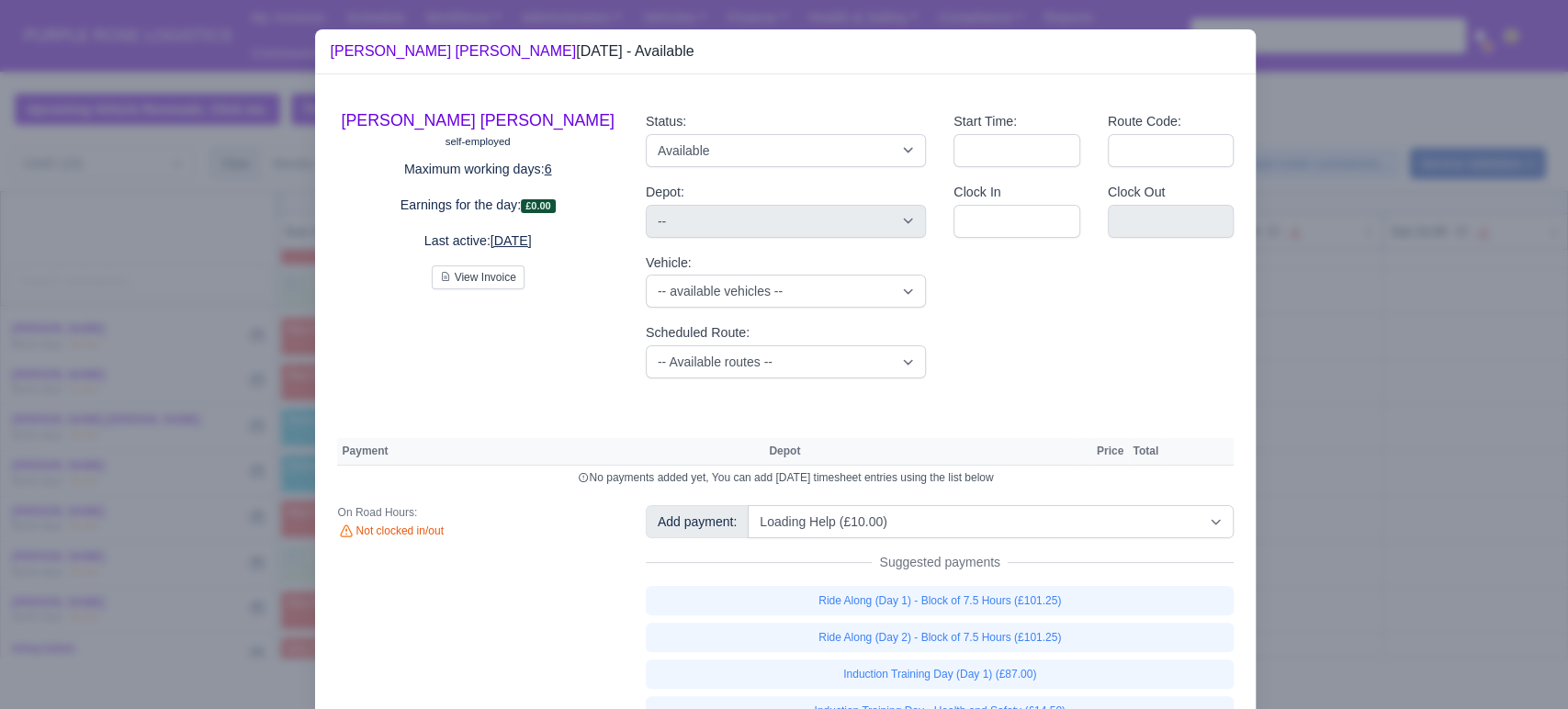
click at [992, 329] on div "Start Time: Route Code: Clock In Clock Out" at bounding box center [1093, 245] width 308 height 296
select select "5"
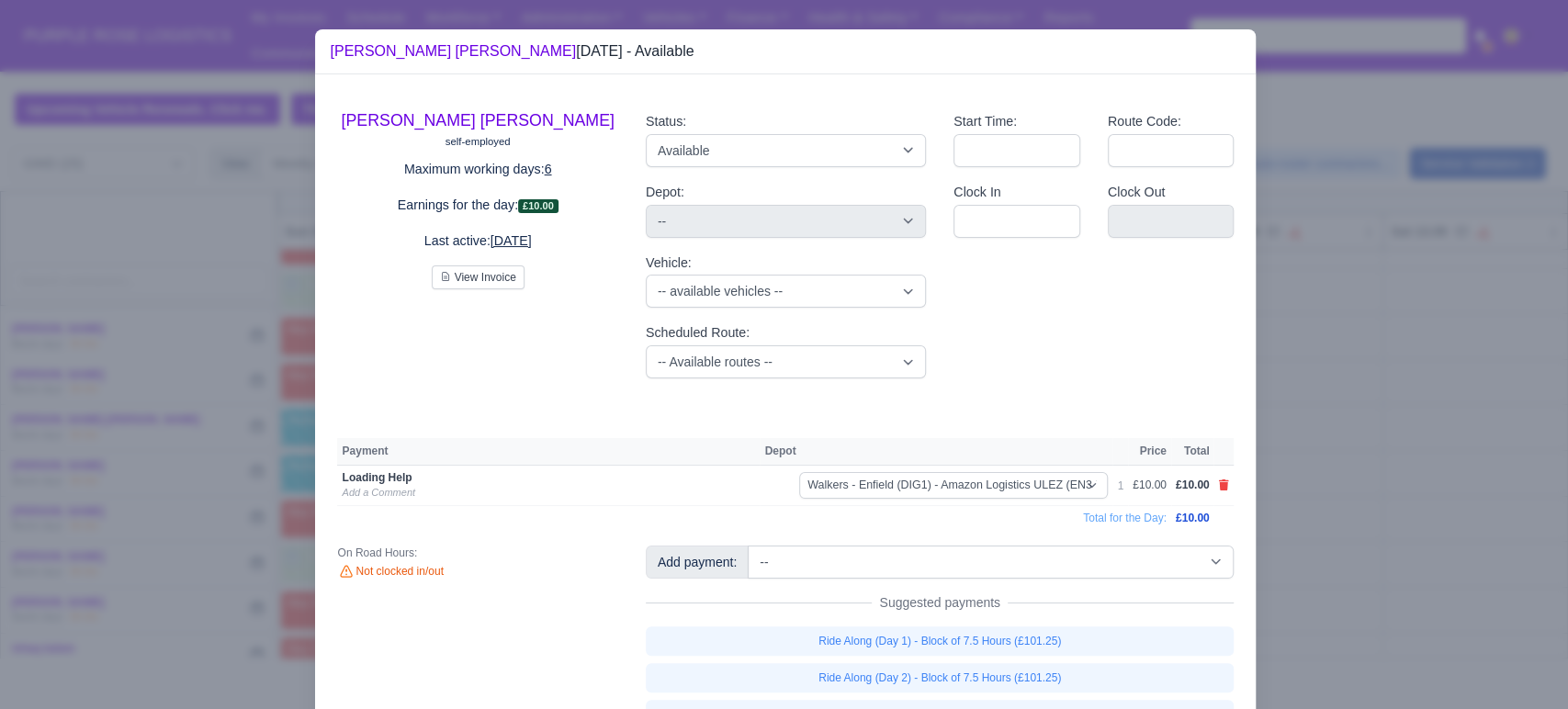
click at [1223, 490] on td at bounding box center [1224, 485] width 21 height 40
click at [1219, 487] on icon at bounding box center [1224, 485] width 10 height 11
select select
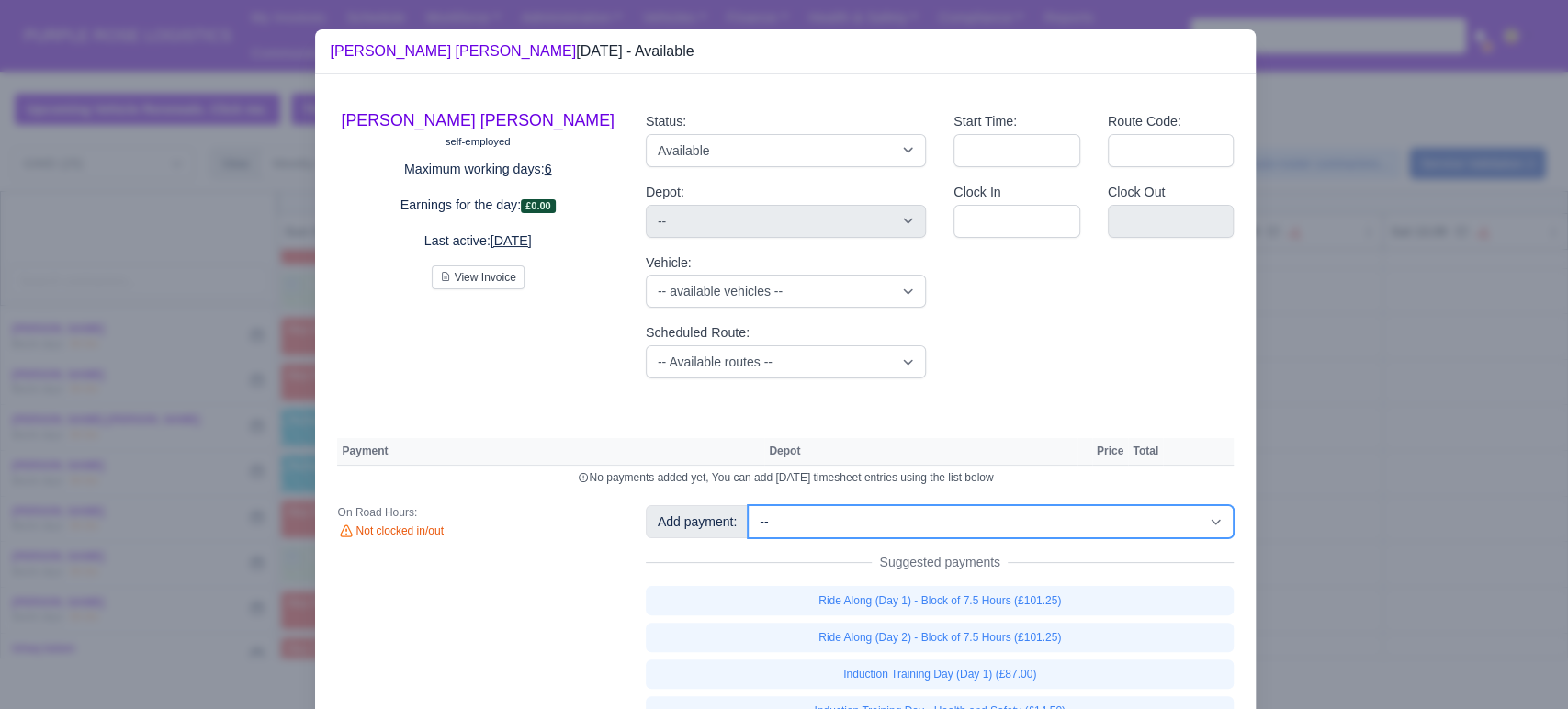
click at [916, 526] on select "-- Additional Hour Support (£14.50) Additional Hour Support (Walkers) (£13.50) …" at bounding box center [991, 520] width 486 height 33
select select "69"
click at [748, 505] on select "-- Additional Hour Support (£14.50) Additional Hour Support (Walkers) (£13.50) …" at bounding box center [991, 520] width 486 height 33
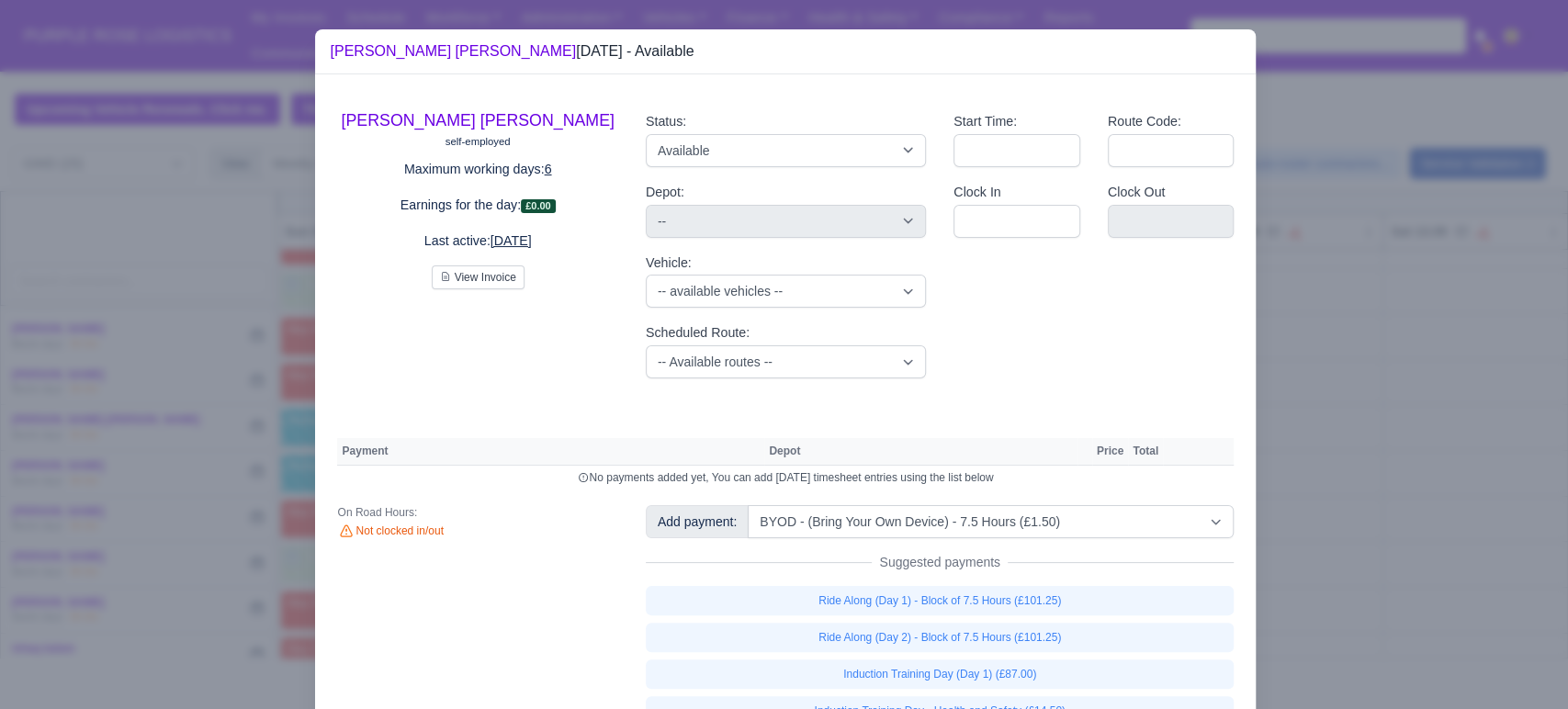
select select "5"
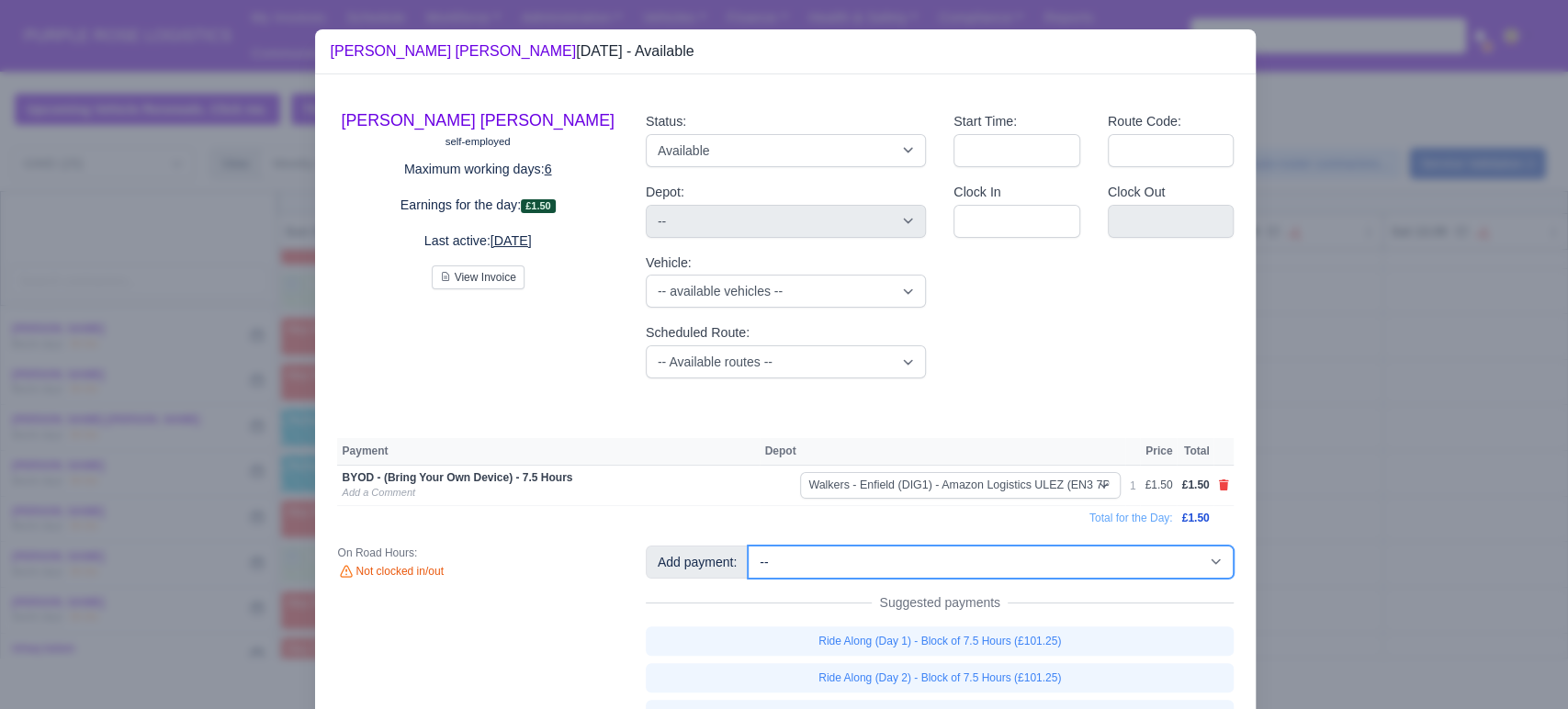
click at [891, 573] on select "-- Additional Hour Support (£14.50) Additional Hour Support (Walkers) (£13.50) …" at bounding box center [991, 561] width 486 height 33
